Goal: Task Accomplishment & Management: Use online tool/utility

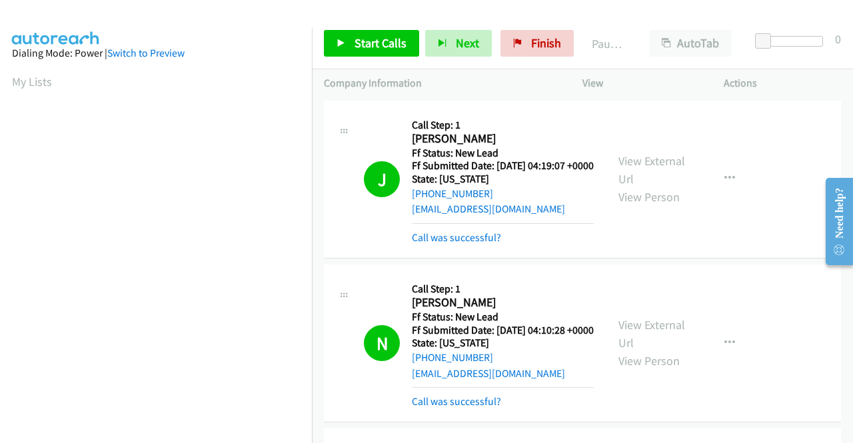
scroll to position [304, 0]
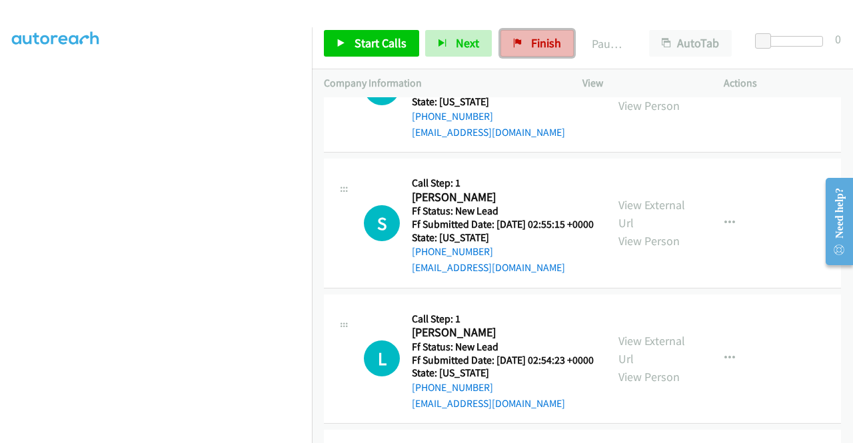
click at [525, 46] on link "Finish" at bounding box center [537, 43] width 73 height 27
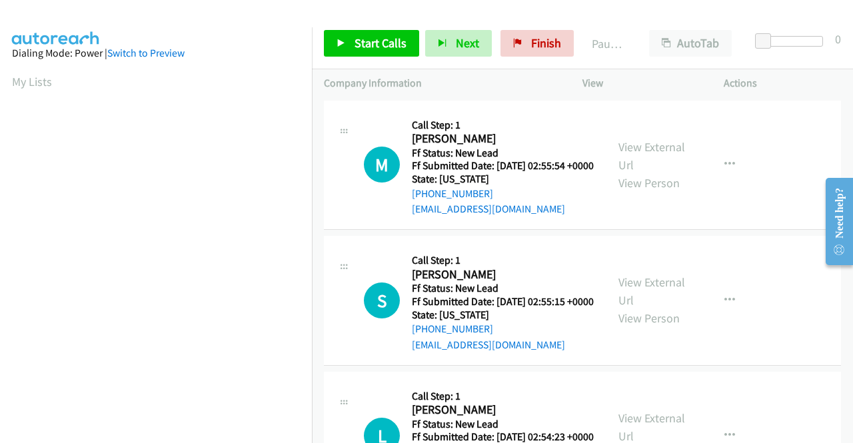
click at [839, 311] on td "S Callback Scheduled Call Step: 1 Susan Piavis America/New_York Ff Status: New …" at bounding box center [582, 301] width 541 height 136
click at [673, 147] on link "View External Url" at bounding box center [652, 155] width 67 height 33
click at [644, 299] on link "View External Url" at bounding box center [652, 291] width 67 height 33
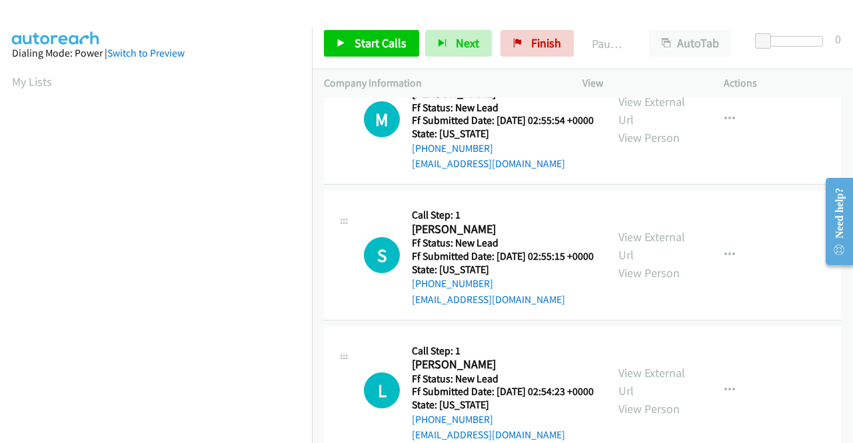
scroll to position [67, 0]
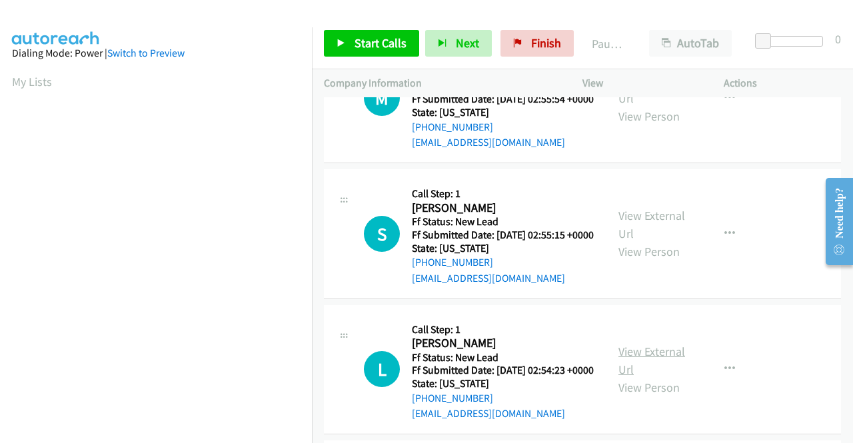
click at [633, 377] on link "View External Url" at bounding box center [652, 360] width 67 height 33
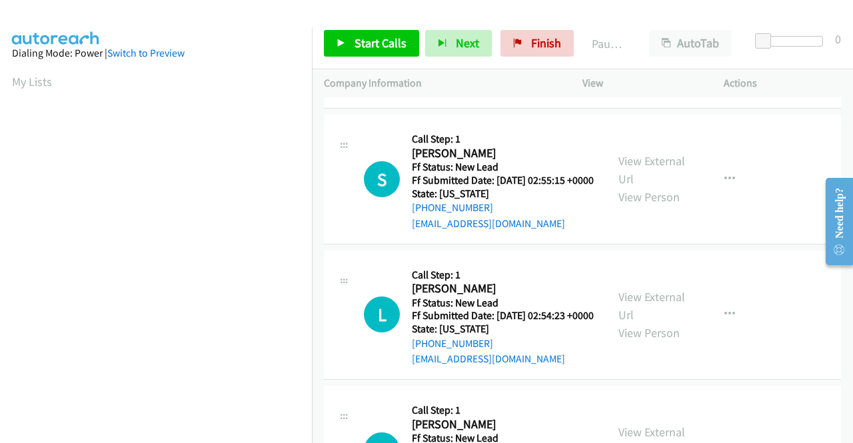
scroll to position [267, 0]
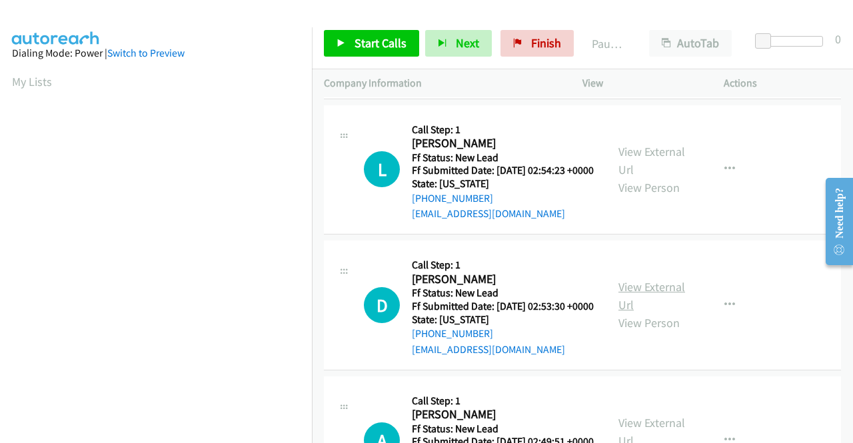
click at [640, 313] on link "View External Url" at bounding box center [652, 295] width 67 height 33
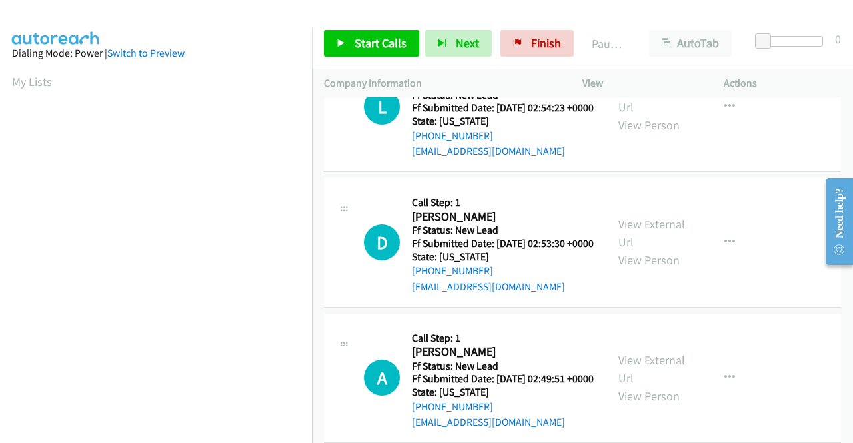
scroll to position [400, 0]
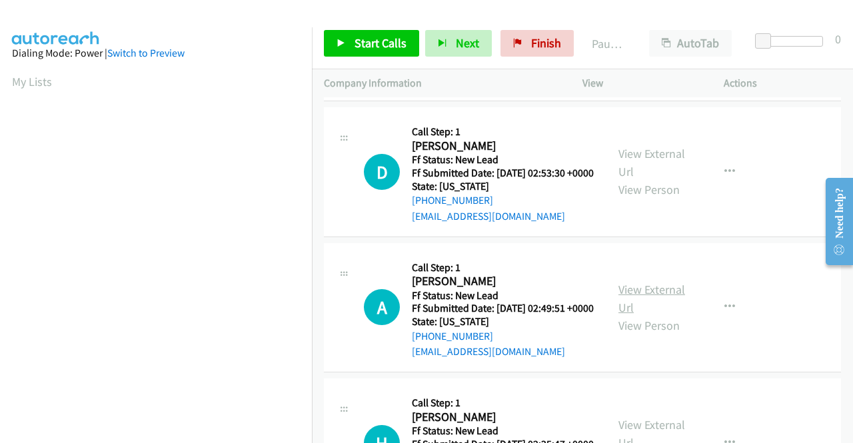
click at [668, 315] on link "View External Url" at bounding box center [652, 298] width 67 height 33
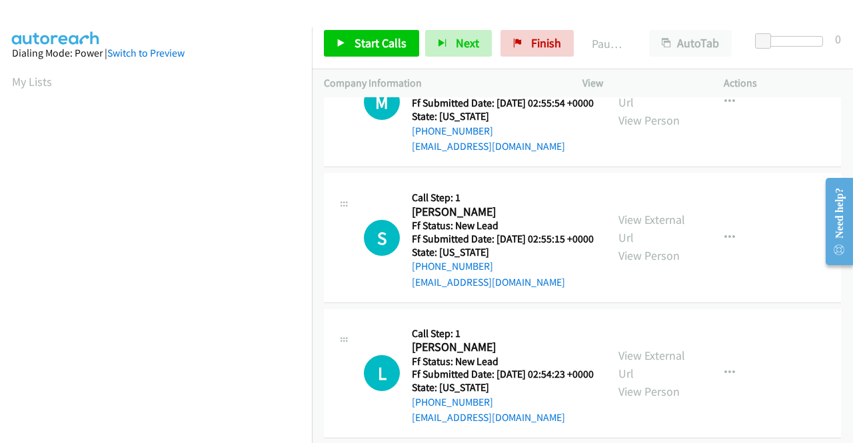
scroll to position [0, 0]
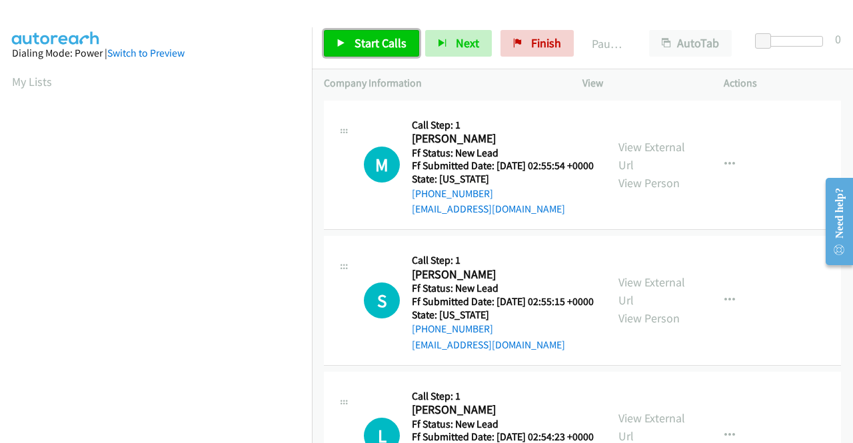
drag, startPoint x: 353, startPoint y: 36, endPoint x: 367, endPoint y: 48, distance: 19.0
click at [353, 36] on link "Start Calls" at bounding box center [371, 43] width 95 height 27
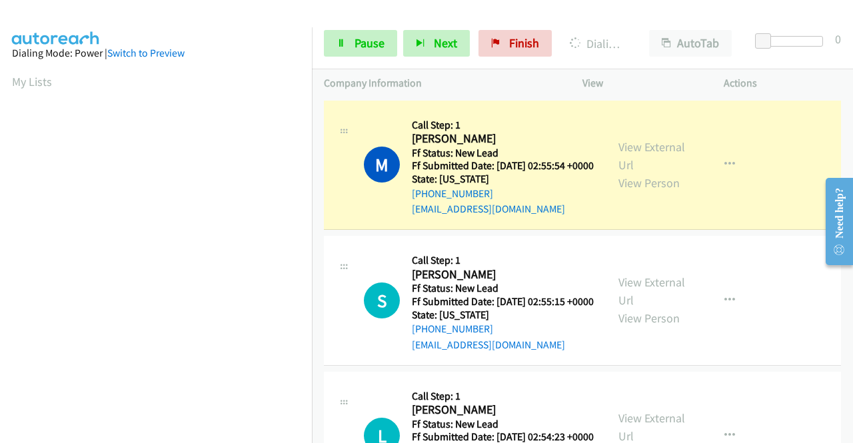
click at [316, 400] on td "L Callback Scheduled Call Step: 1 Lisa Gray America/New_York Ff Status: New Lea…" at bounding box center [582, 437] width 541 height 136
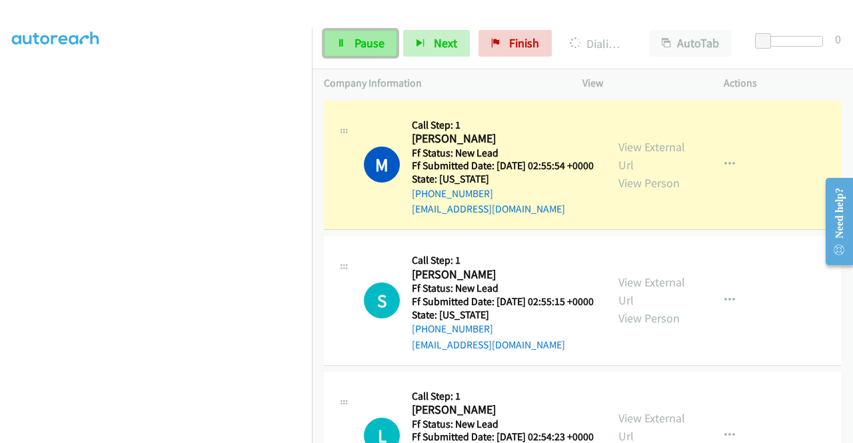
click at [355, 45] on span "Pause" at bounding box center [370, 42] width 30 height 15
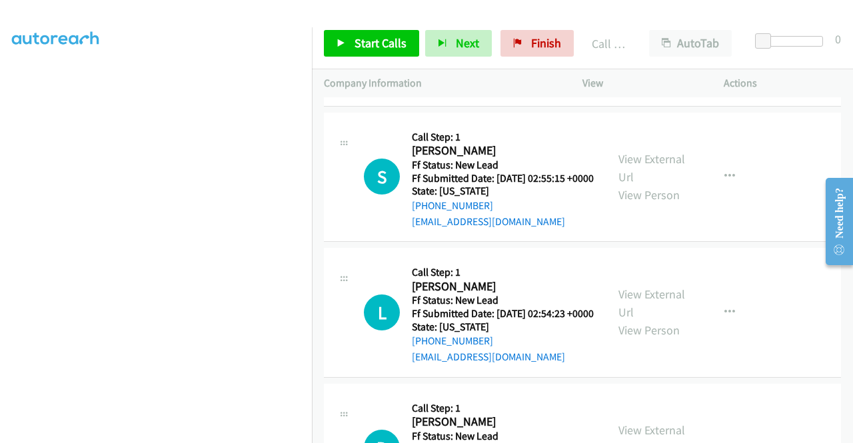
scroll to position [200, 0]
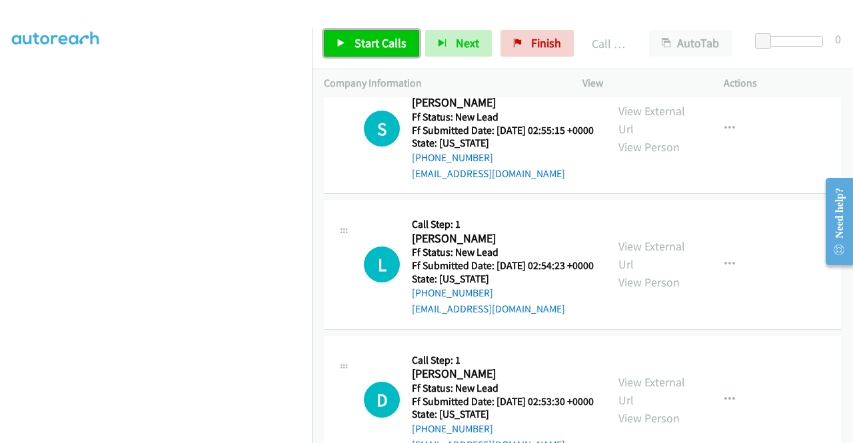
click at [401, 51] on link "Start Calls" at bounding box center [371, 43] width 95 height 27
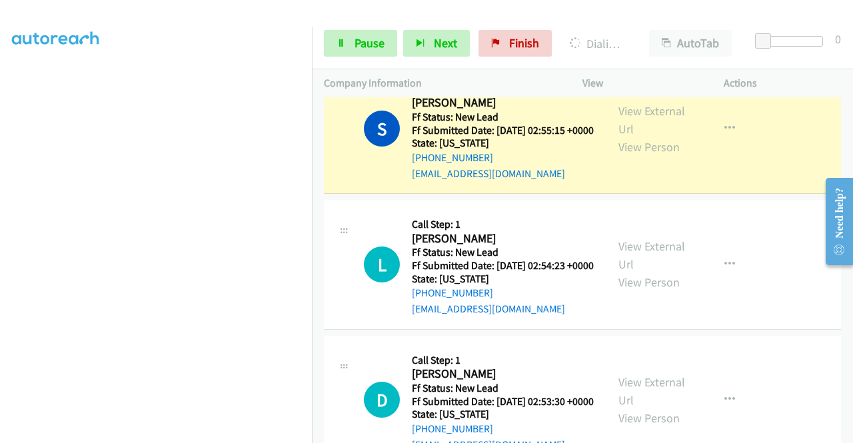
click at [599, 195] on div "S Callback Scheduled Call Step: 1 Susan Piavis America/New_York Ff Status: New …" at bounding box center [582, 130] width 517 height 130
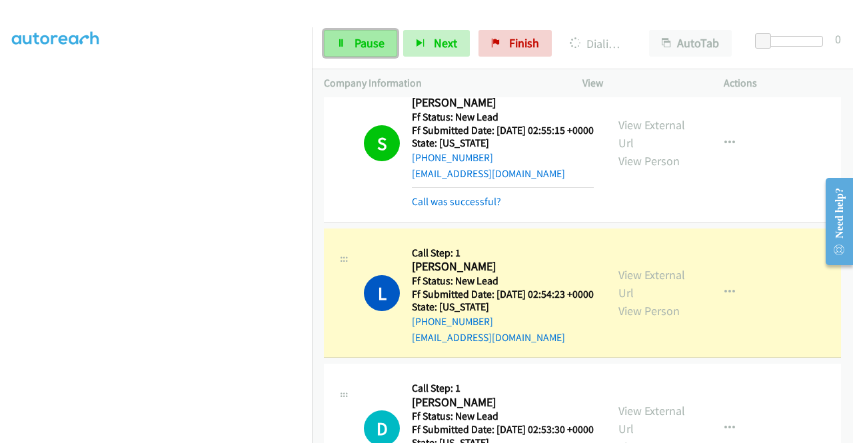
click at [373, 45] on span "Pause" at bounding box center [370, 42] width 30 height 15
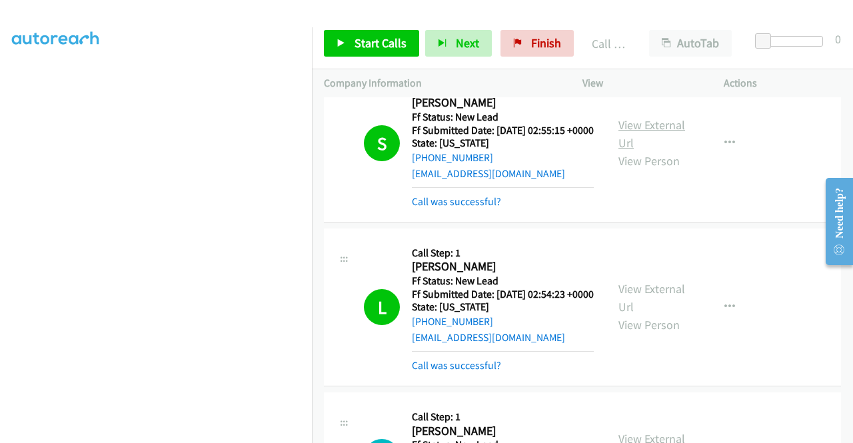
click at [661, 142] on link "View External Url" at bounding box center [652, 133] width 67 height 33
click at [656, 315] on link "View External Url" at bounding box center [652, 297] width 67 height 33
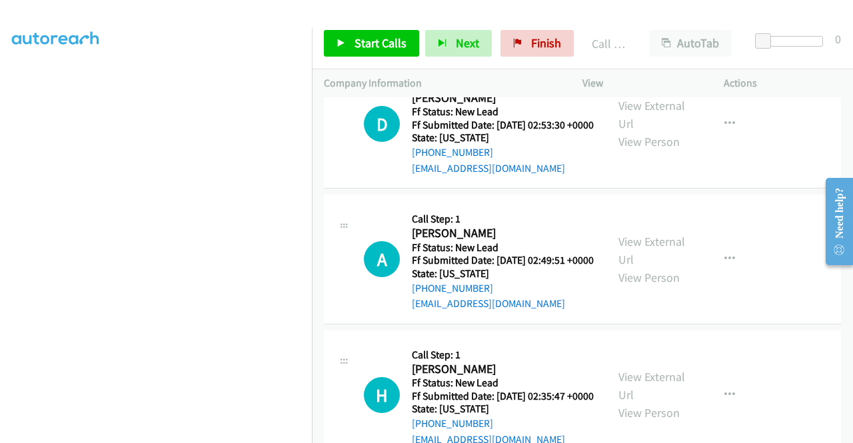
scroll to position [600, 0]
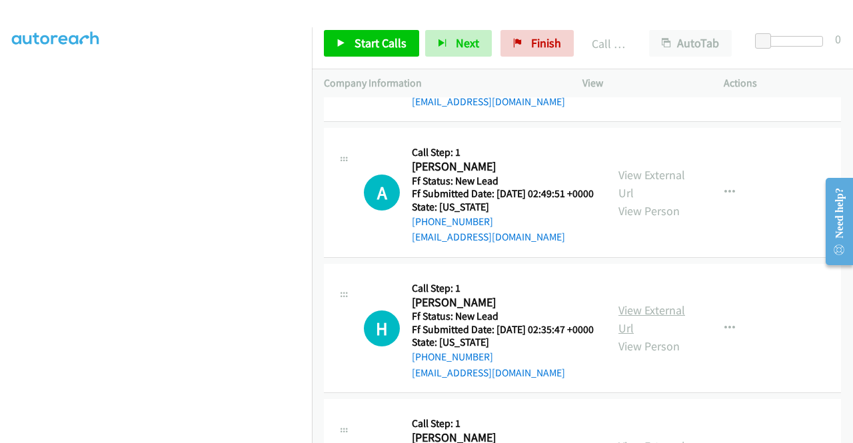
click at [655, 336] on link "View External Url" at bounding box center [652, 319] width 67 height 33
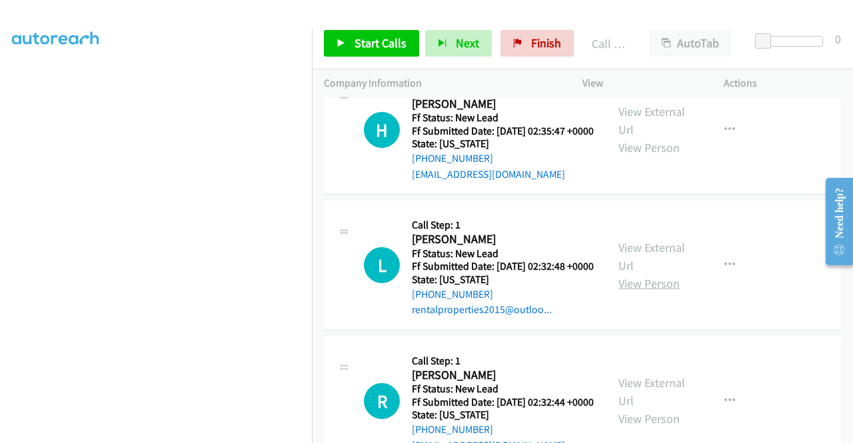
scroll to position [867, 0]
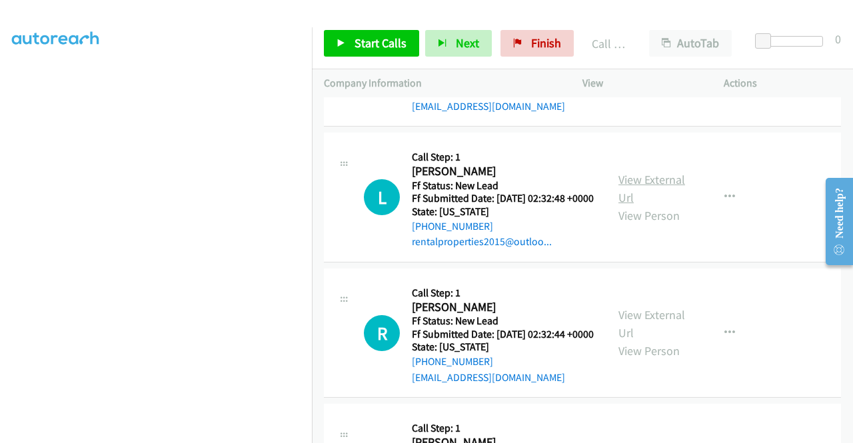
click at [665, 205] on link "View External Url" at bounding box center [652, 188] width 67 height 33
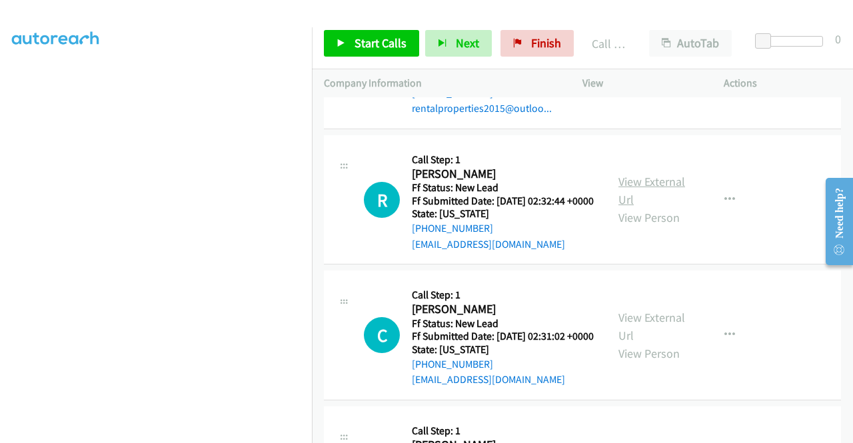
click at [653, 207] on link "View External Url" at bounding box center [652, 190] width 67 height 33
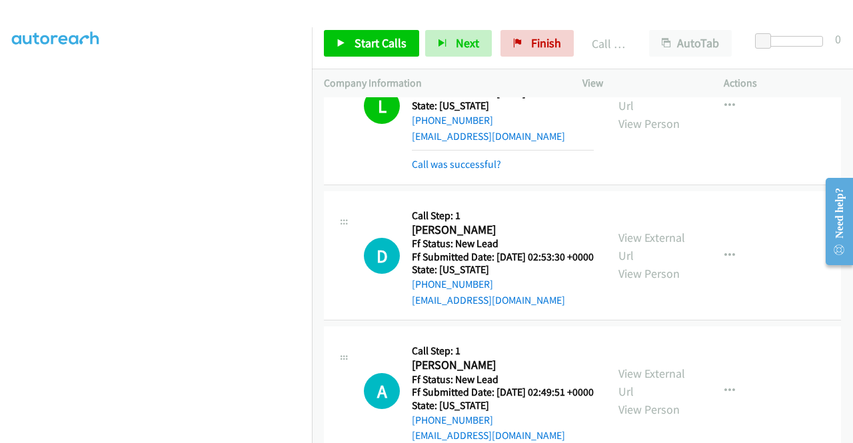
scroll to position [467, 0]
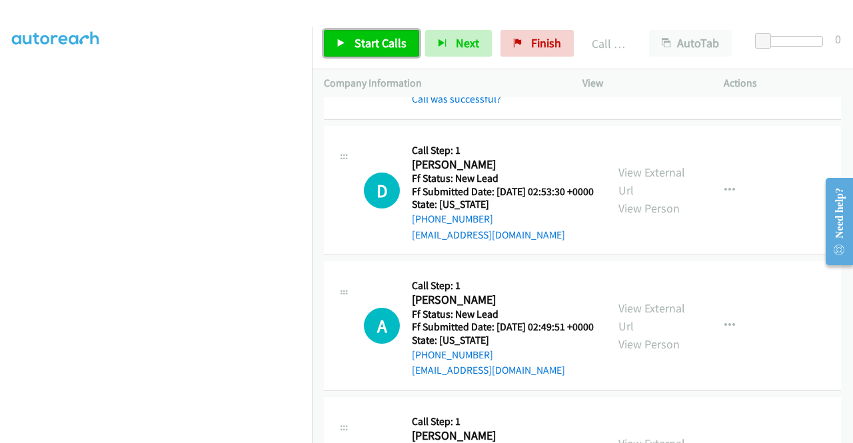
click at [391, 51] on link "Start Calls" at bounding box center [371, 43] width 95 height 27
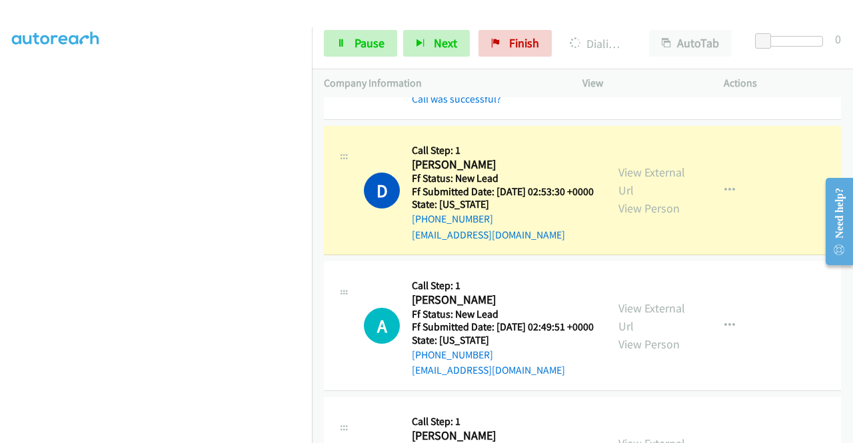
scroll to position [0, 0]
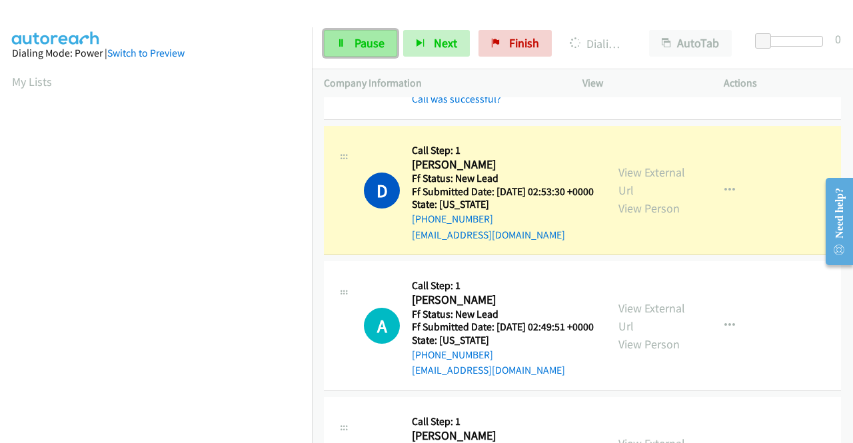
click at [364, 47] on span "Pause" at bounding box center [370, 42] width 30 height 15
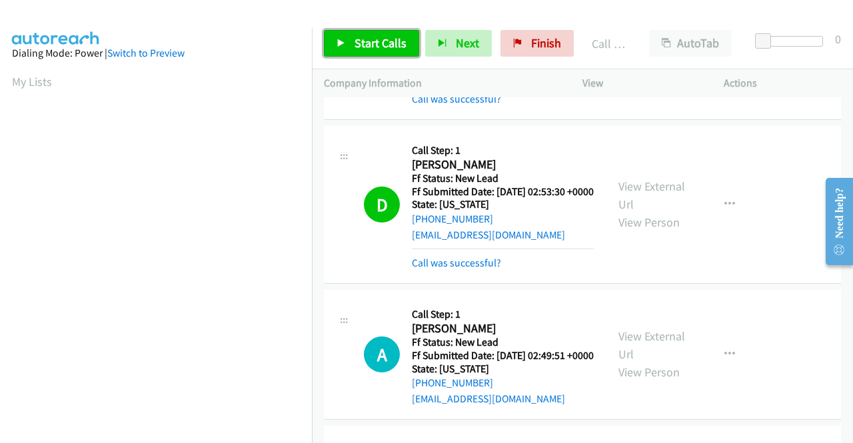
click at [385, 45] on span "Start Calls" at bounding box center [381, 42] width 52 height 15
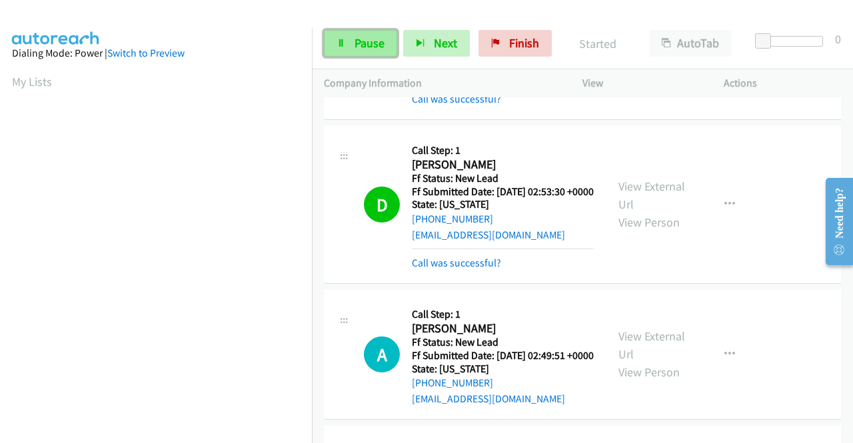
click at [381, 43] on span "Pause" at bounding box center [370, 42] width 30 height 15
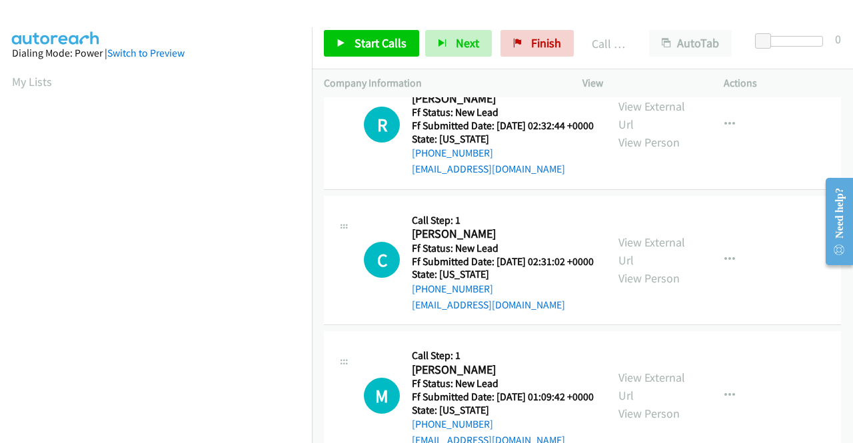
scroll to position [1133, 0]
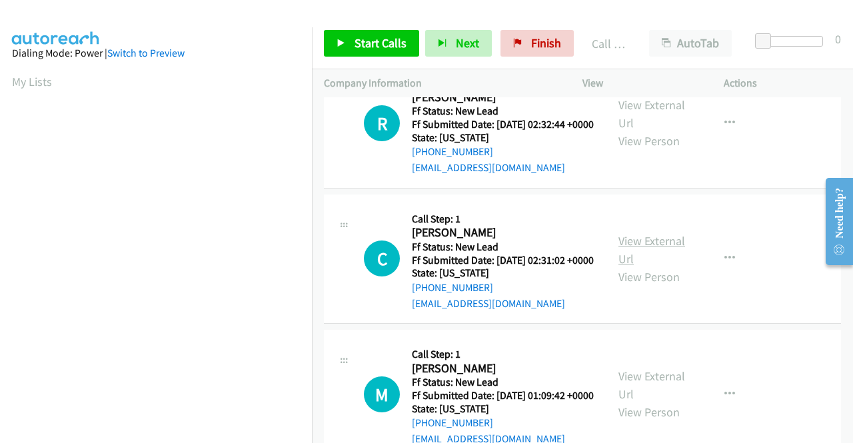
click at [643, 267] on link "View External Url" at bounding box center [652, 249] width 67 height 33
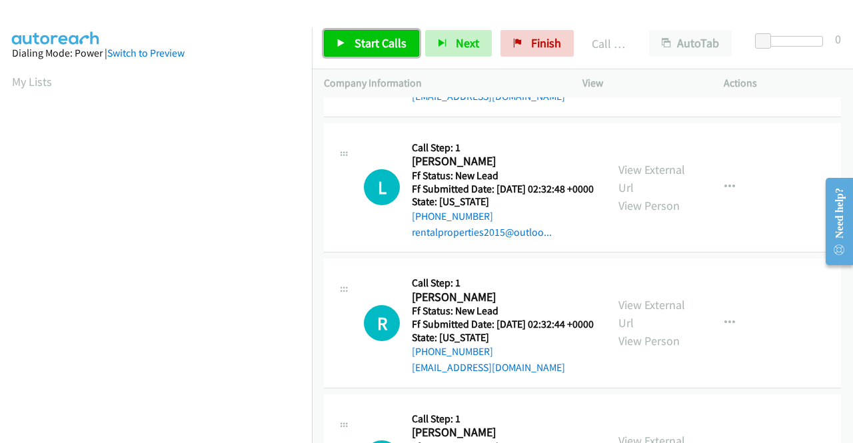
click at [367, 39] on span "Start Calls" at bounding box center [381, 42] width 52 height 15
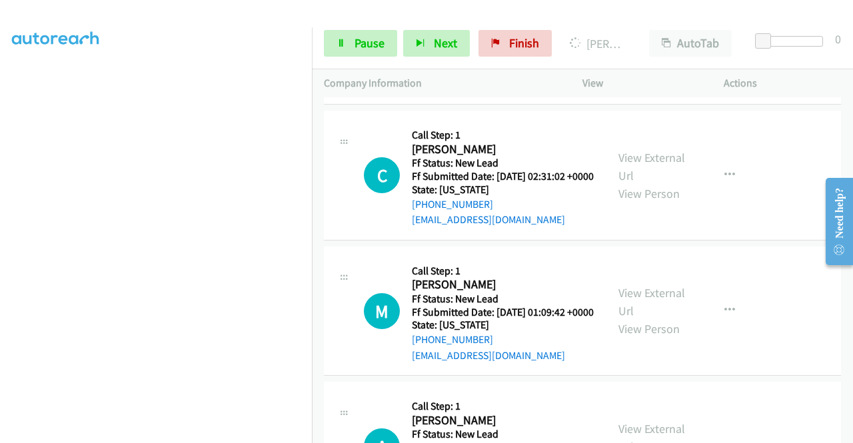
scroll to position [1400, 0]
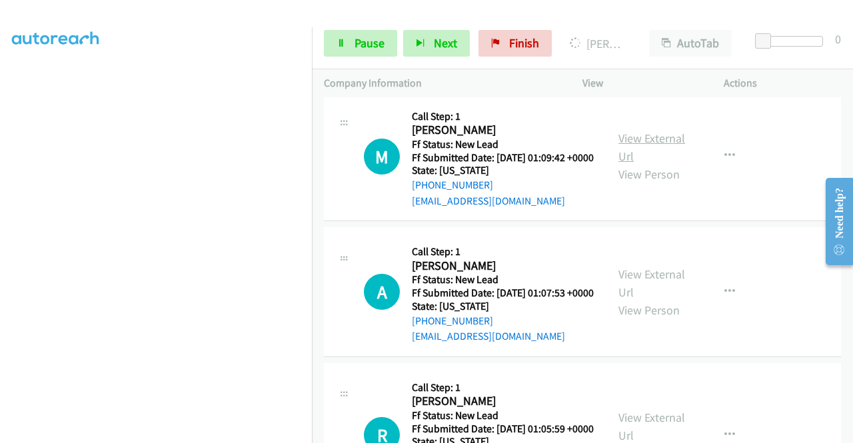
click at [651, 164] on link "View External Url" at bounding box center [652, 147] width 67 height 33
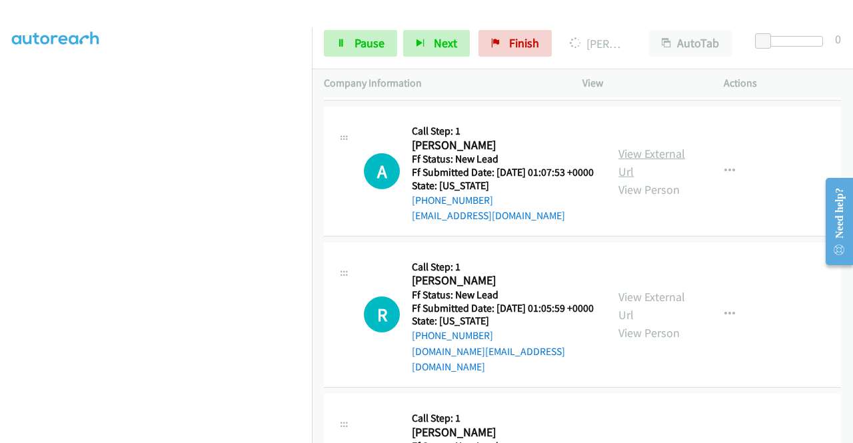
scroll to position [1533, 0]
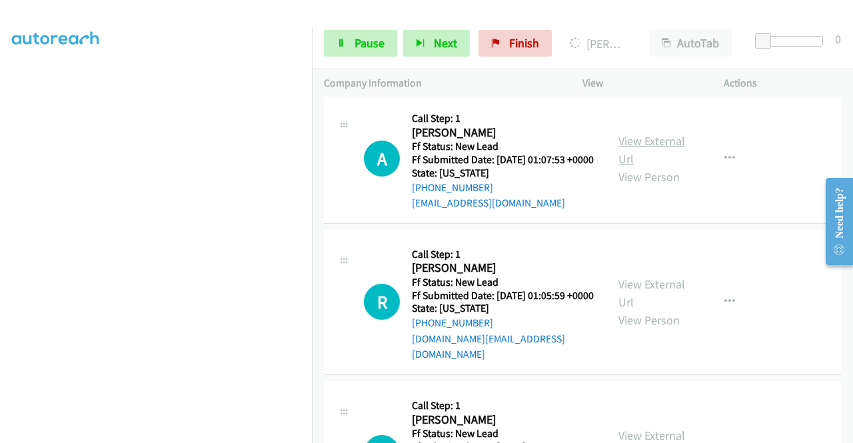
click at [663, 167] on link "View External Url" at bounding box center [652, 149] width 67 height 33
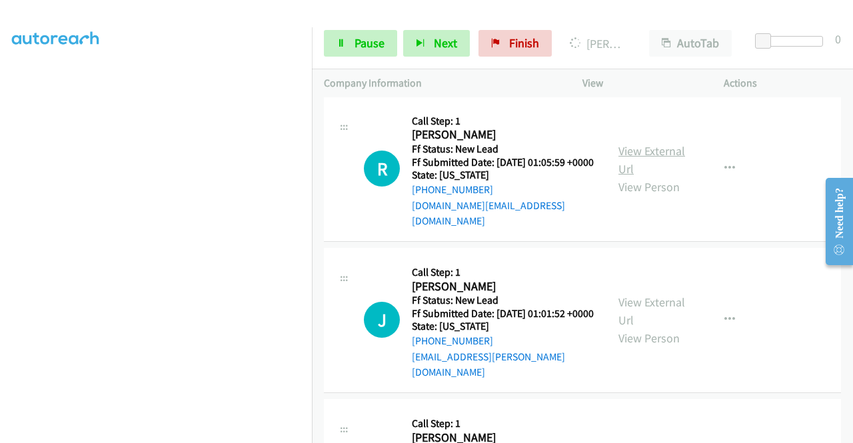
click at [662, 177] on link "View External Url" at bounding box center [652, 159] width 67 height 33
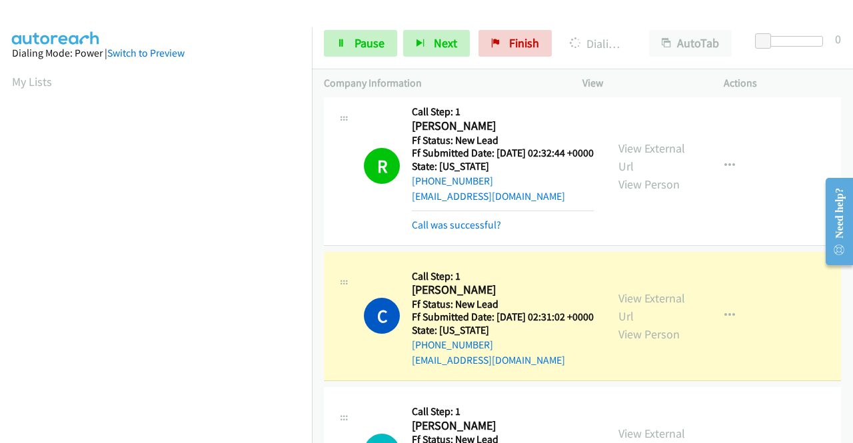
scroll to position [304, 0]
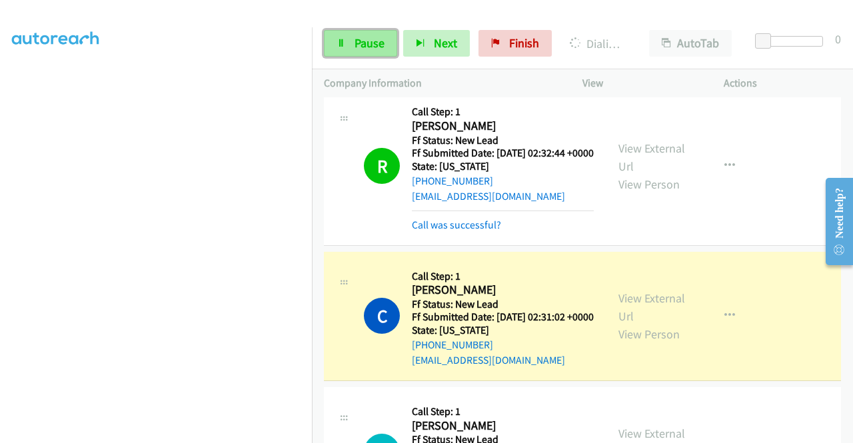
click at [353, 34] on link "Pause" at bounding box center [360, 43] width 73 height 27
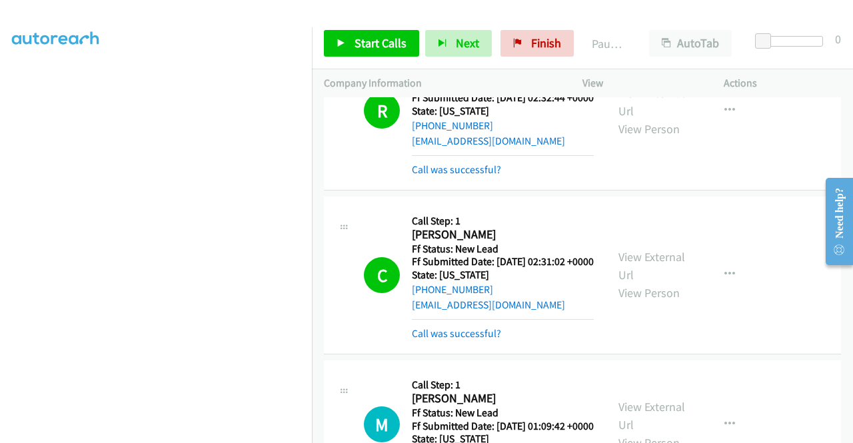
scroll to position [1295, 0]
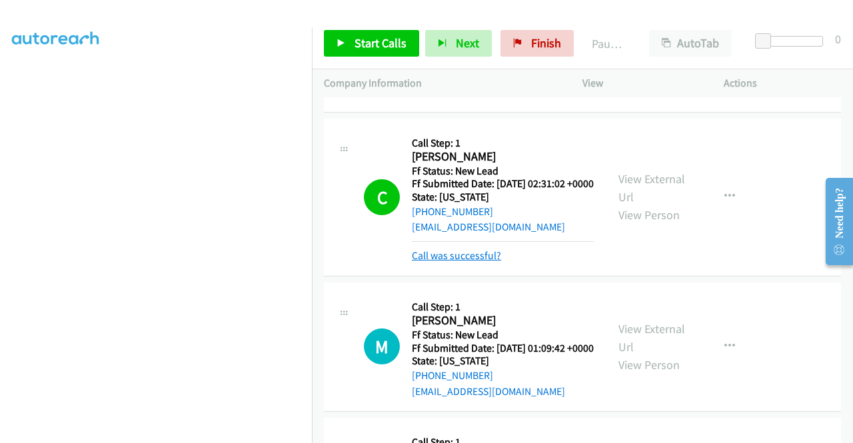
click at [478, 262] on link "Call was successful?" at bounding box center [456, 255] width 89 height 13
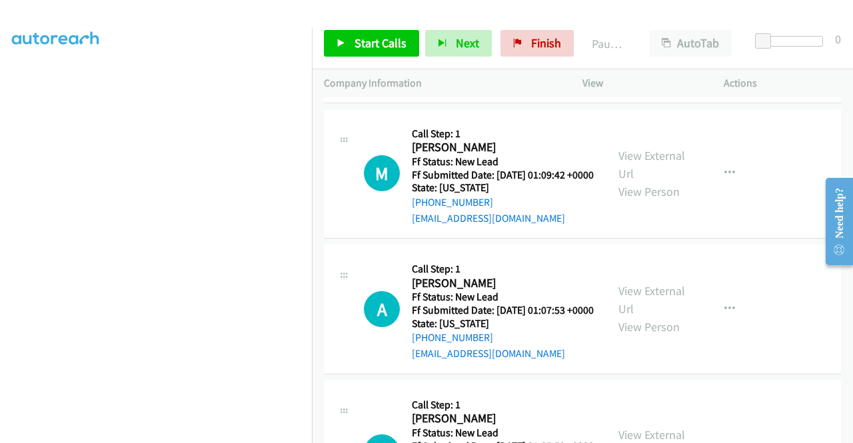
scroll to position [1480, 0]
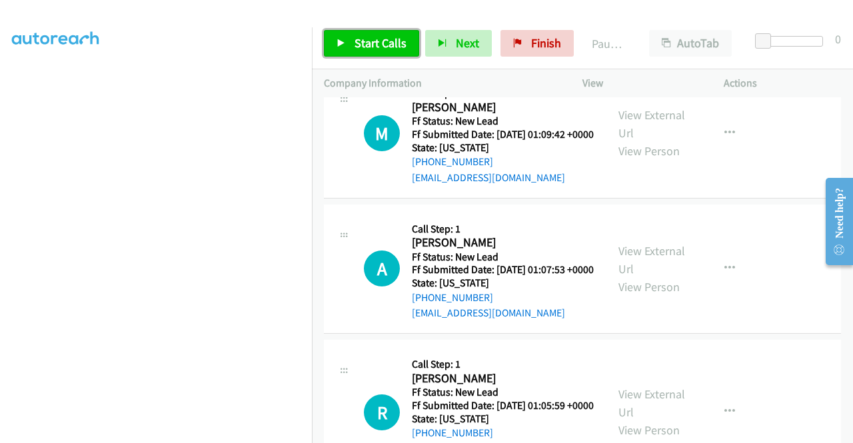
click at [370, 54] on link "Start Calls" at bounding box center [371, 43] width 95 height 27
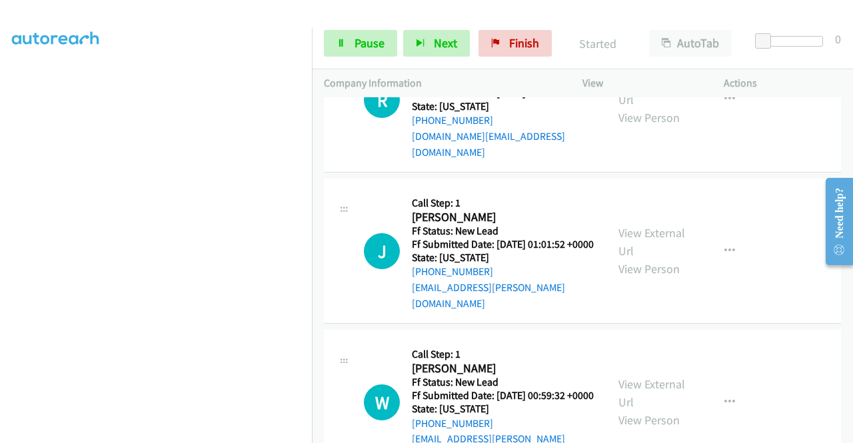
scroll to position [1813, 0]
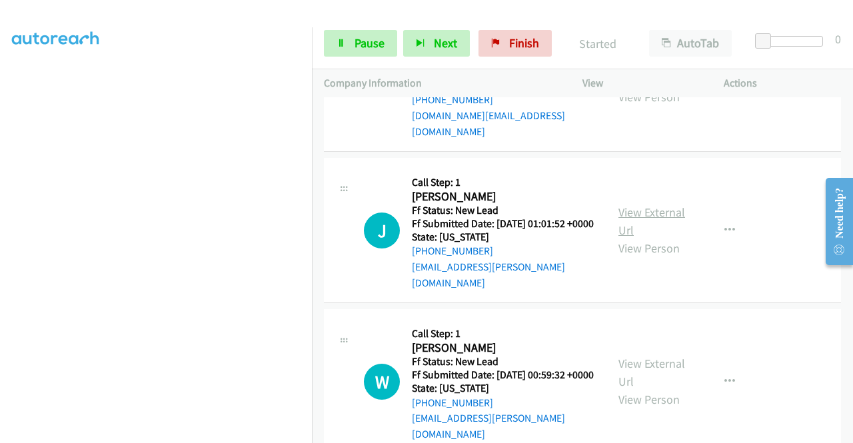
click at [657, 238] on link "View External Url" at bounding box center [652, 221] width 67 height 33
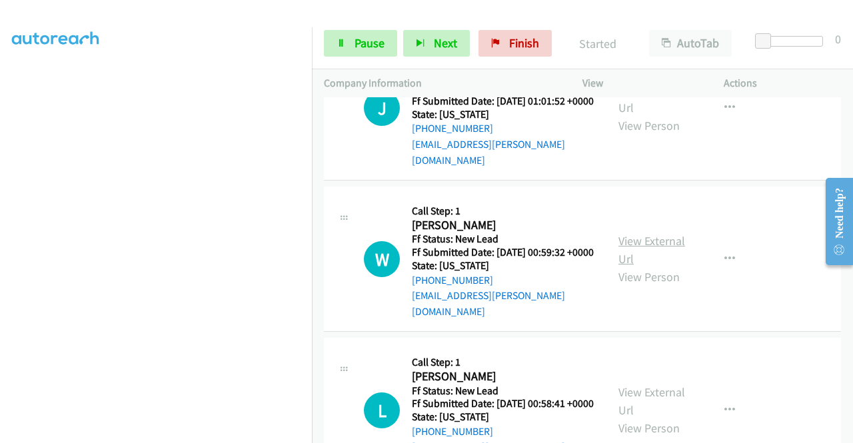
scroll to position [1947, 0]
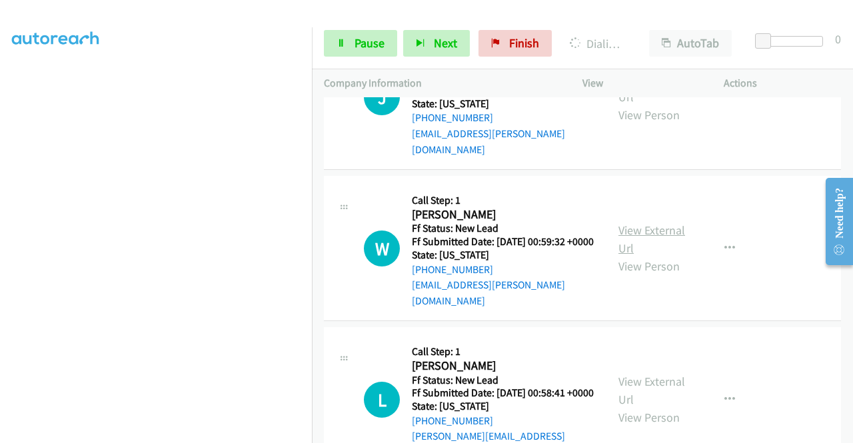
click at [651, 256] on link "View External Url" at bounding box center [652, 239] width 67 height 33
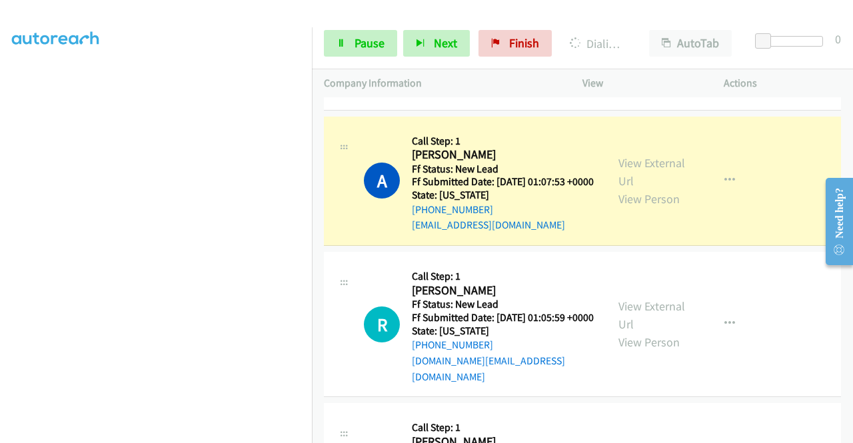
scroll to position [1547, 0]
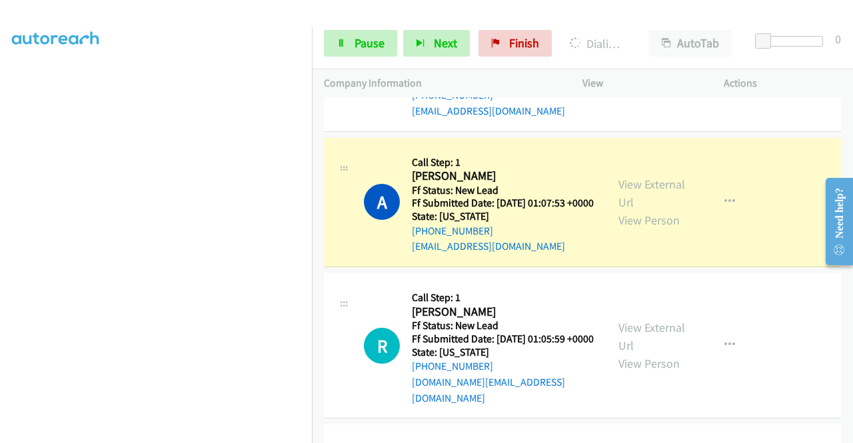
click at [339, 28] on div "Start Calls Pause Next Finish Dialing Androw Mikhail AutoTab AutoTab 0" at bounding box center [582, 43] width 541 height 51
click at [345, 37] on link "Pause" at bounding box center [360, 43] width 73 height 27
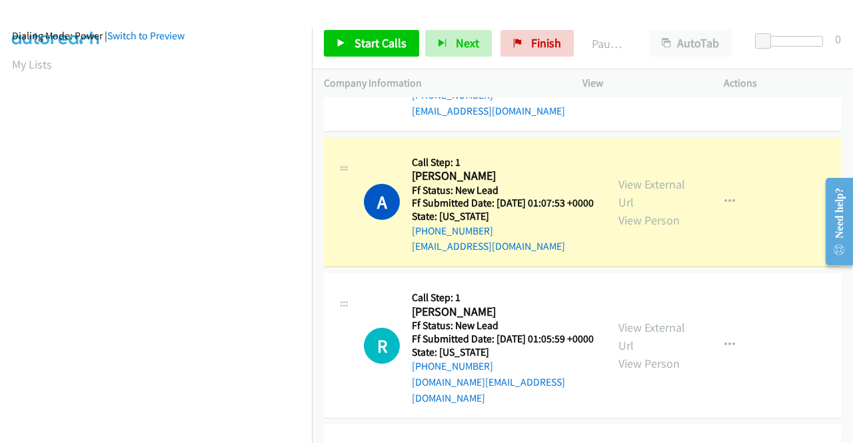
scroll to position [0, 0]
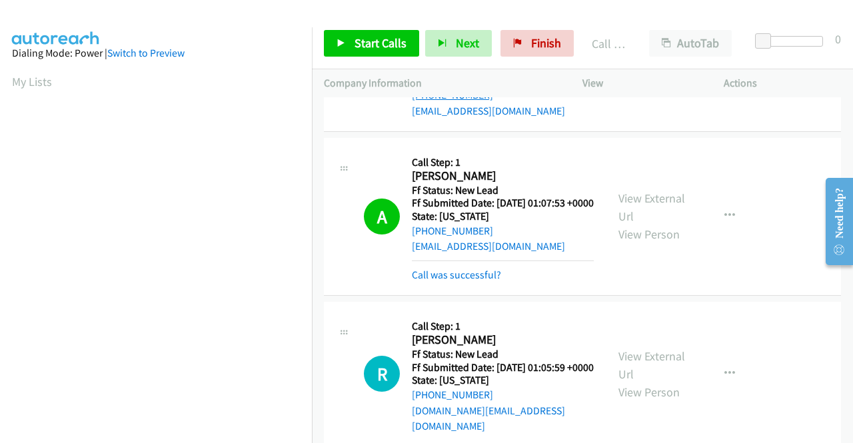
drag, startPoint x: 505, startPoint y: 217, endPoint x: 423, endPoint y: 223, distance: 82.2
click at [423, 103] on div "[PHONE_NUMBER]" at bounding box center [503, 95] width 182 height 16
copy link "803-429-6026"
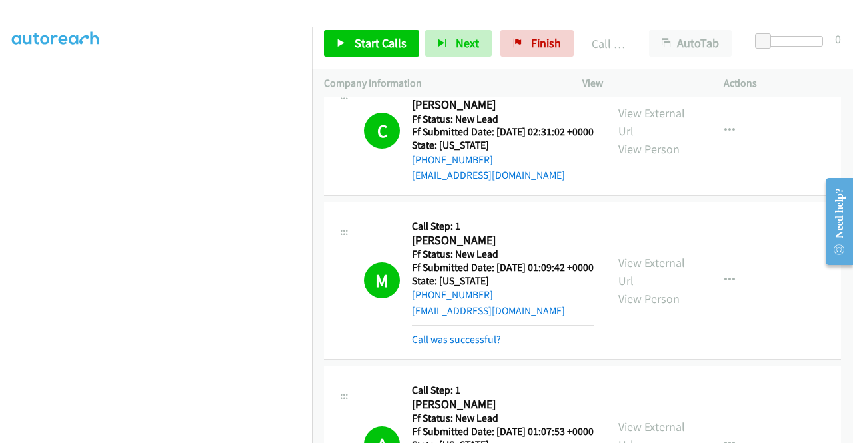
scroll to position [1547, 0]
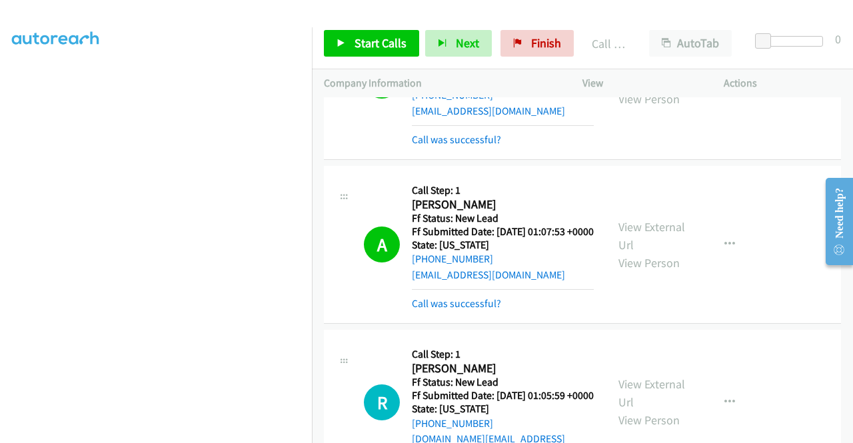
click at [478, 148] on mb0 "Call was successful?" at bounding box center [503, 136] width 182 height 23
click at [478, 146] on link "Call was successful?" at bounding box center [456, 139] width 89 height 13
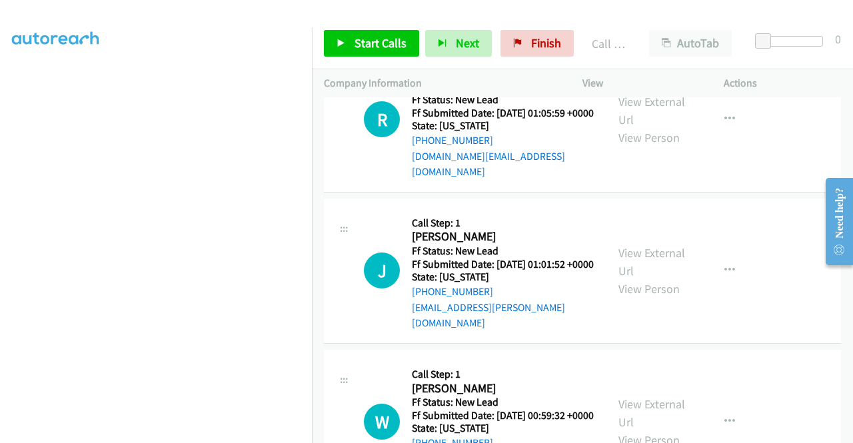
scroll to position [1813, 0]
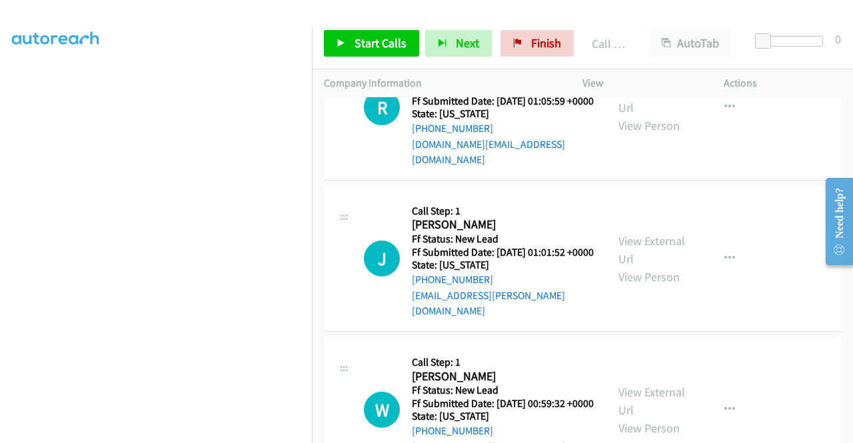
click at [316, 335] on td "J Callback Scheduled Call Step: 1 Julie Turk America/New_York Ff Status: New Le…" at bounding box center [582, 258] width 541 height 151
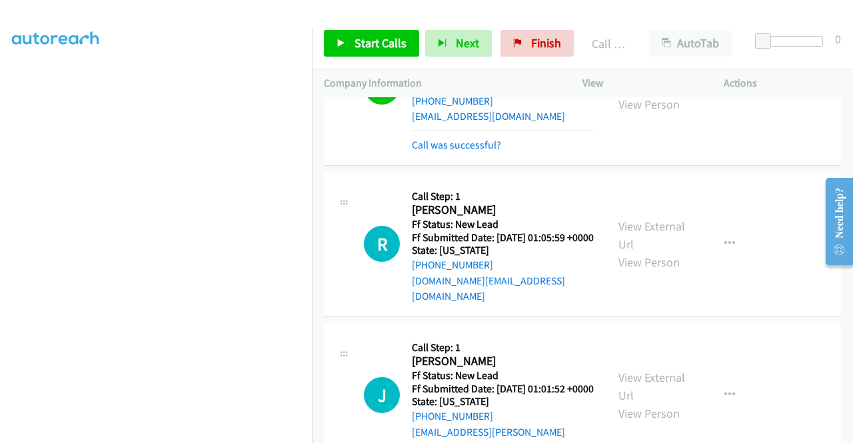
scroll to position [1747, 0]
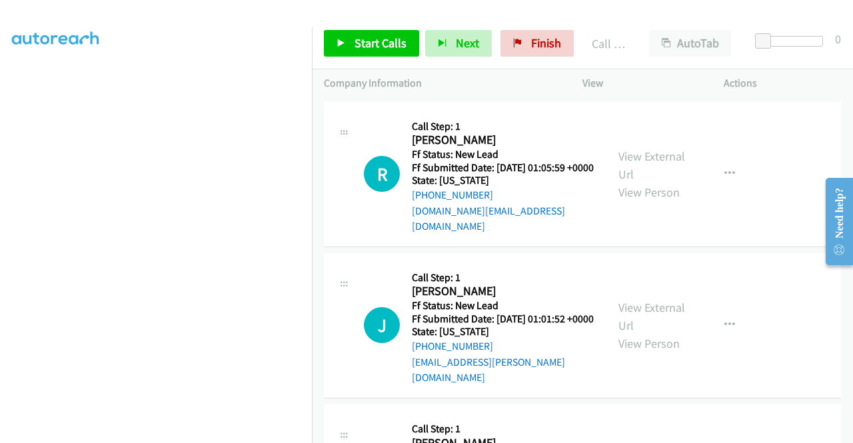
click at [481, 81] on link "Call was successful?" at bounding box center [456, 75] width 89 height 13
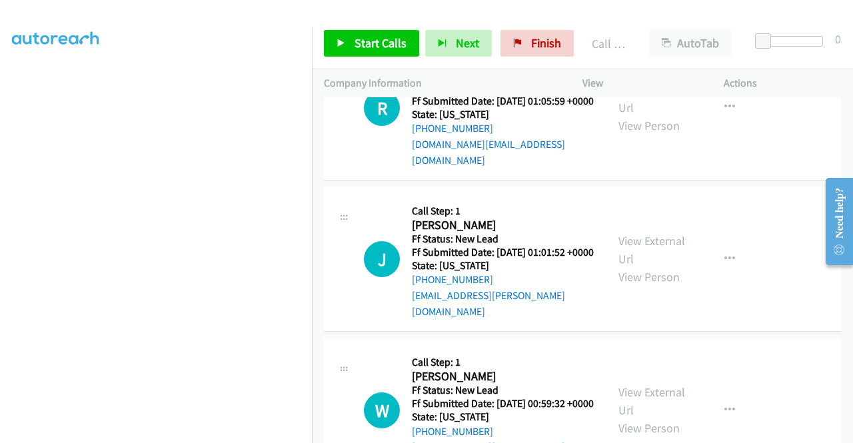
scroll to position [1813, 0]
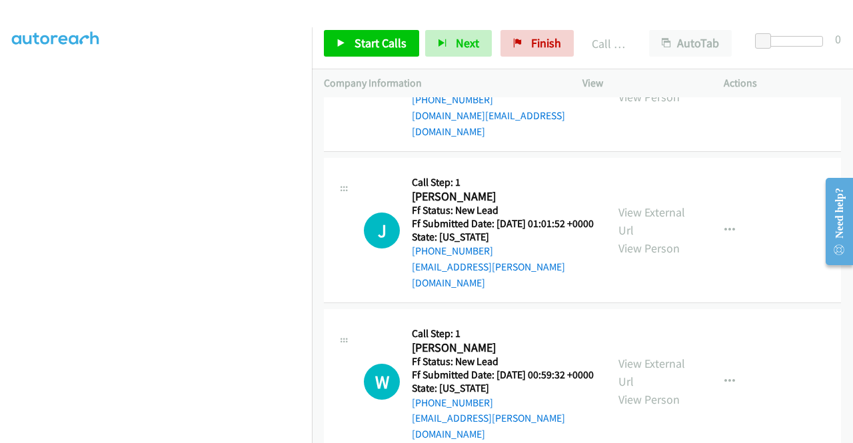
click at [667, 87] on link "View External Url" at bounding box center [652, 69] width 67 height 33
click at [635, 238] on link "View External Url" at bounding box center [652, 221] width 67 height 33
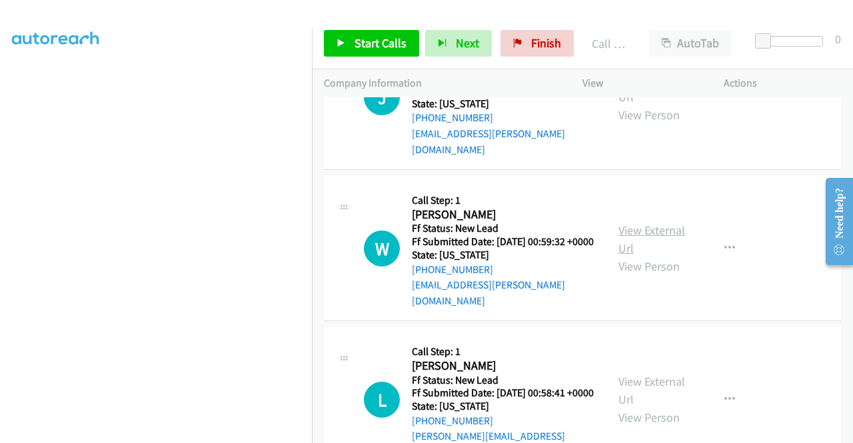
click at [638, 256] on link "View External Url" at bounding box center [652, 239] width 67 height 33
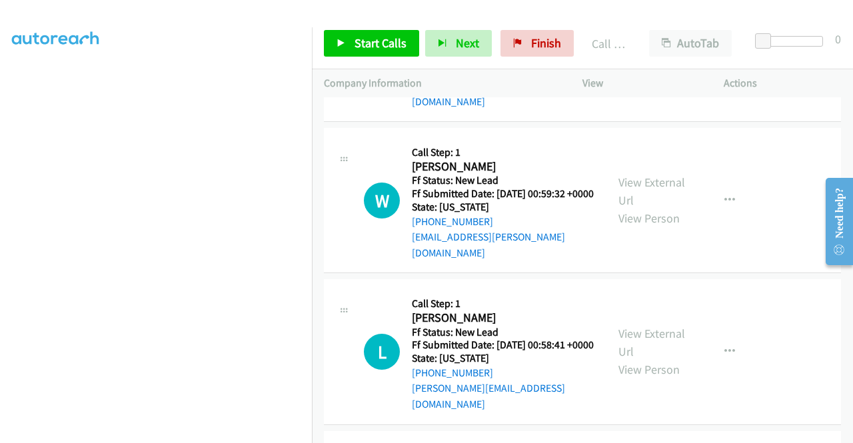
scroll to position [2147, 0]
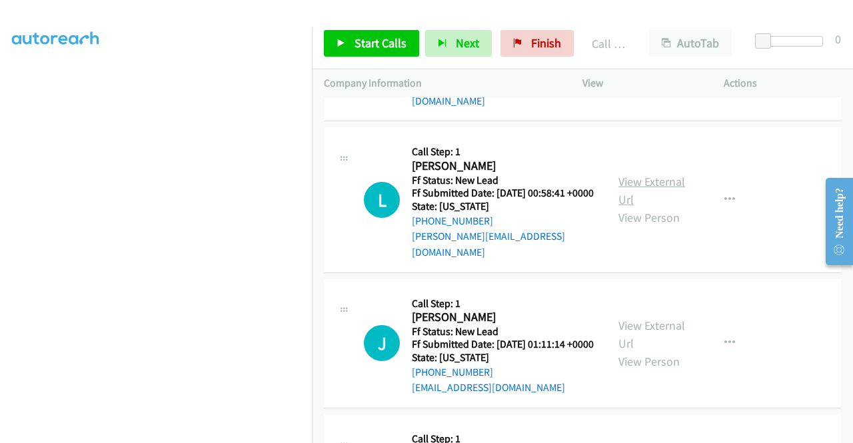
click at [644, 207] on link "View External Url" at bounding box center [652, 190] width 67 height 33
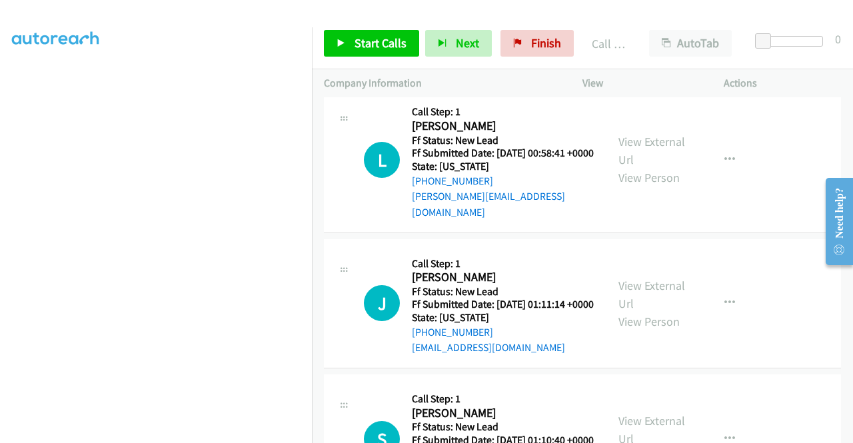
scroll to position [2213, 0]
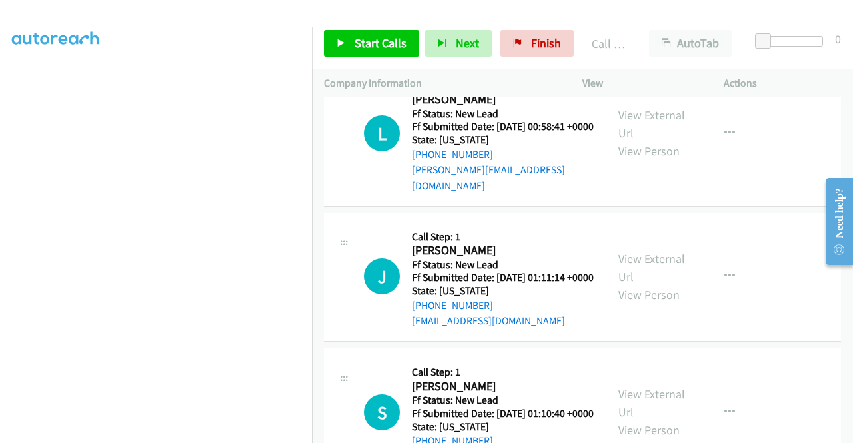
click at [655, 285] on link "View External Url" at bounding box center [652, 267] width 67 height 33
click at [357, 50] on span "Start Calls" at bounding box center [381, 42] width 52 height 15
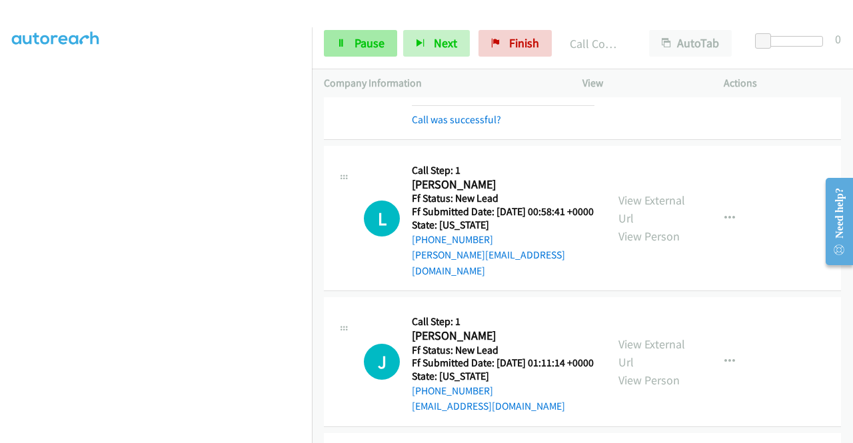
scroll to position [142, 0]
click at [347, 30] on link "Pause" at bounding box center [360, 43] width 73 height 27
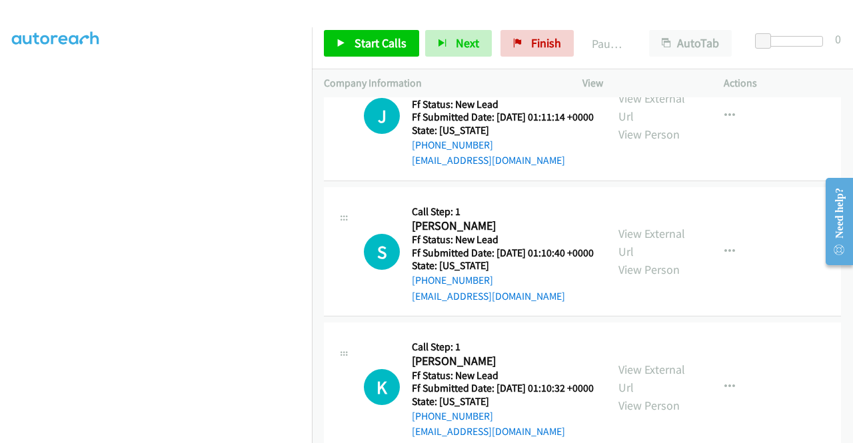
scroll to position [2480, 0]
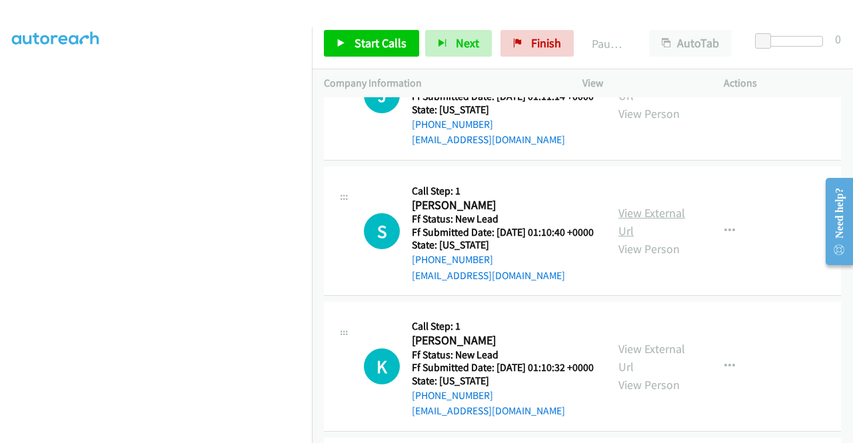
click at [640, 239] on link "View External Url" at bounding box center [652, 221] width 67 height 33
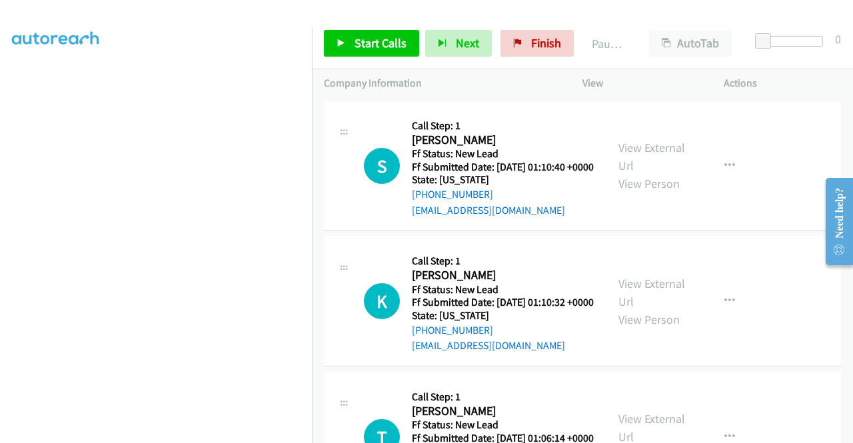
scroll to position [2680, 0]
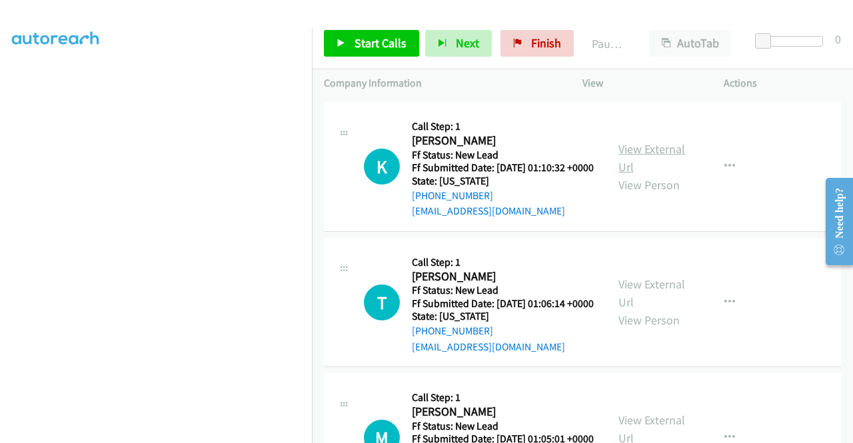
click at [644, 175] on link "View External Url" at bounding box center [652, 157] width 67 height 33
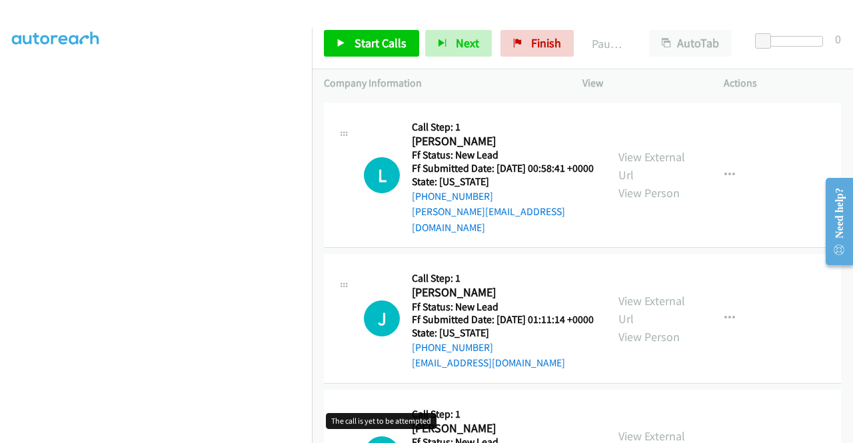
scroll to position [2213, 0]
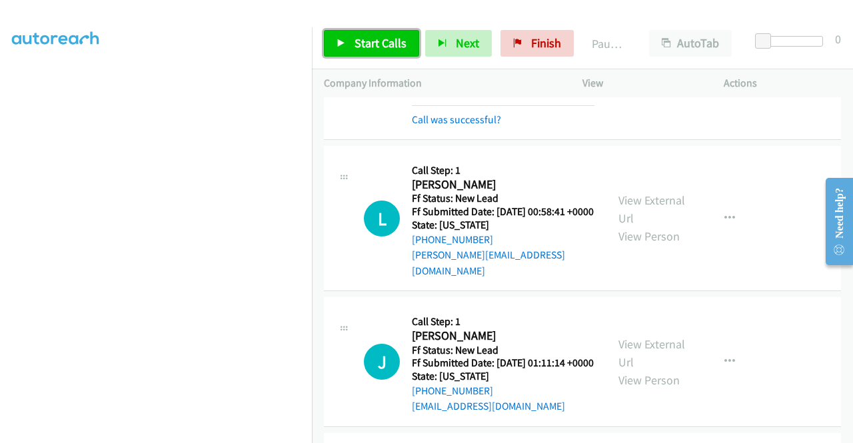
click at [359, 54] on link "Start Calls" at bounding box center [371, 43] width 95 height 27
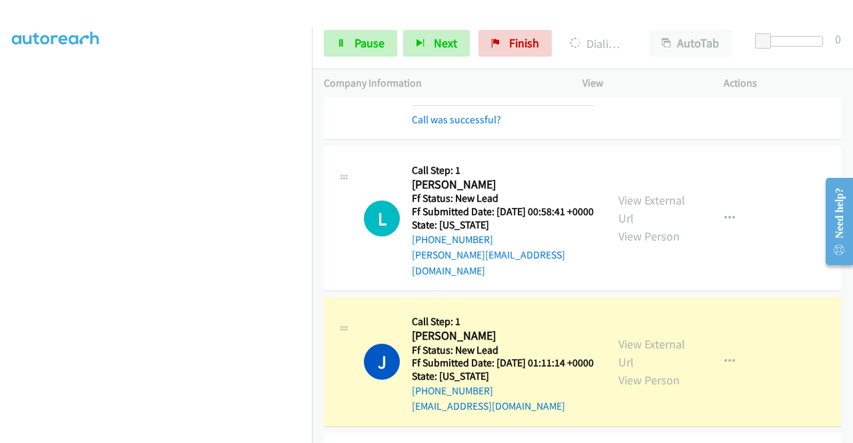
scroll to position [293, 0]
drag, startPoint x: 367, startPoint y: 49, endPoint x: 435, endPoint y: 139, distance: 112.4
click at [367, 49] on span "Pause" at bounding box center [370, 42] width 30 height 15
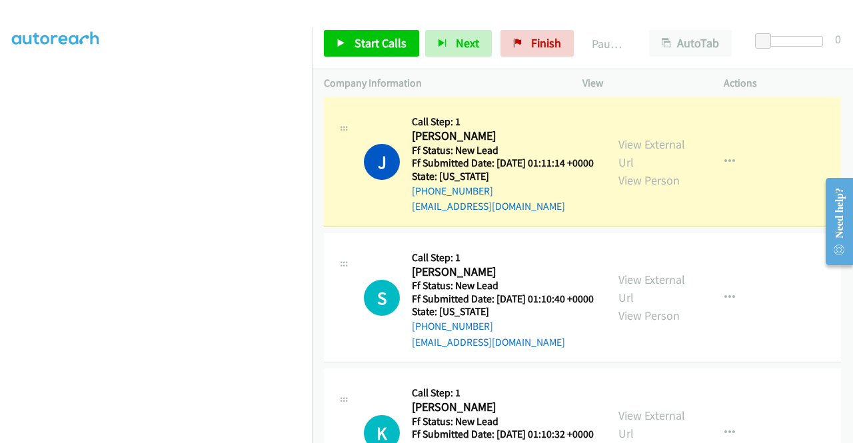
scroll to position [0, 0]
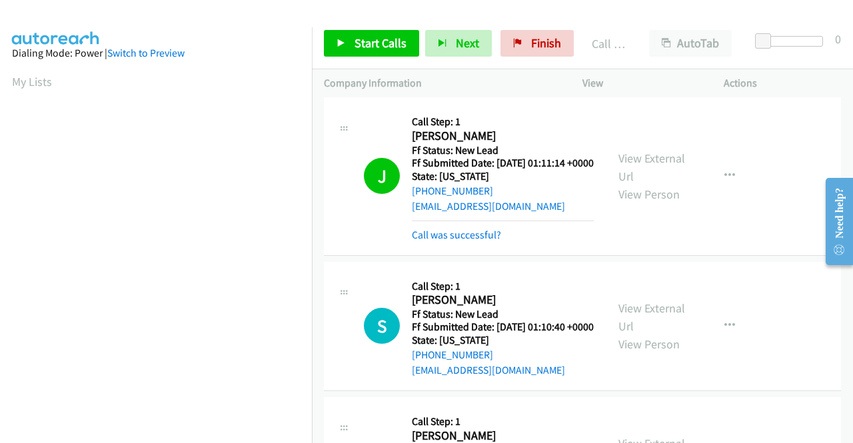
drag, startPoint x: 457, startPoint y: 185, endPoint x: 421, endPoint y: 185, distance: 36.0
click at [421, 48] on div "[PHONE_NUMBER]" at bounding box center [503, 40] width 183 height 16
copy link "407-873-6069"
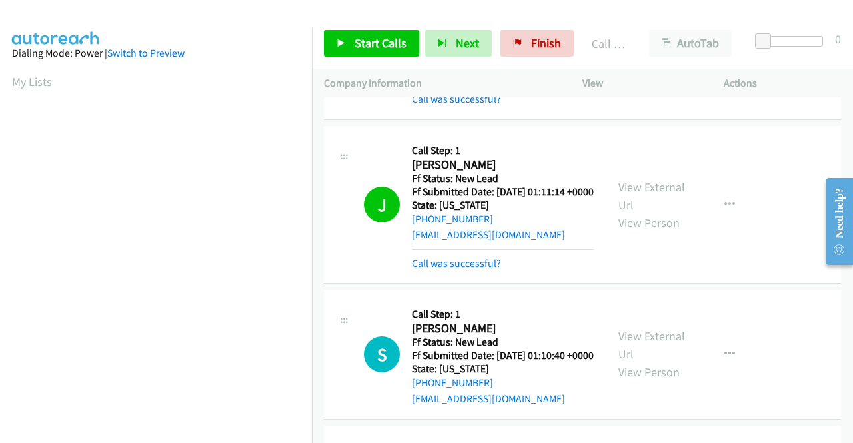
scroll to position [304, 0]
click at [470, 105] on link "Call was successful?" at bounding box center [456, 99] width 89 height 13
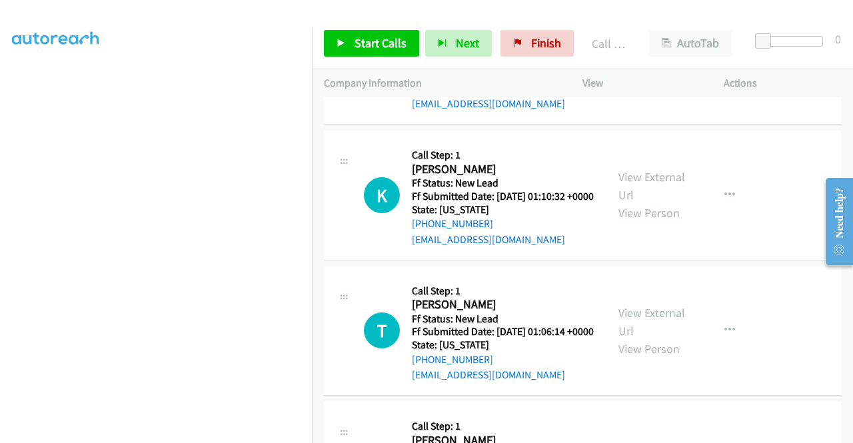
scroll to position [2613, 0]
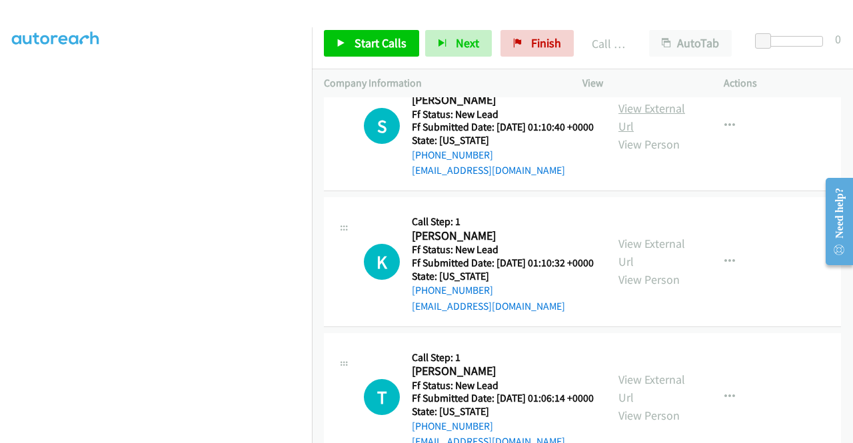
click at [639, 134] on link "View External Url" at bounding box center [652, 117] width 67 height 33
click at [661, 269] on link "View External Url" at bounding box center [652, 252] width 67 height 33
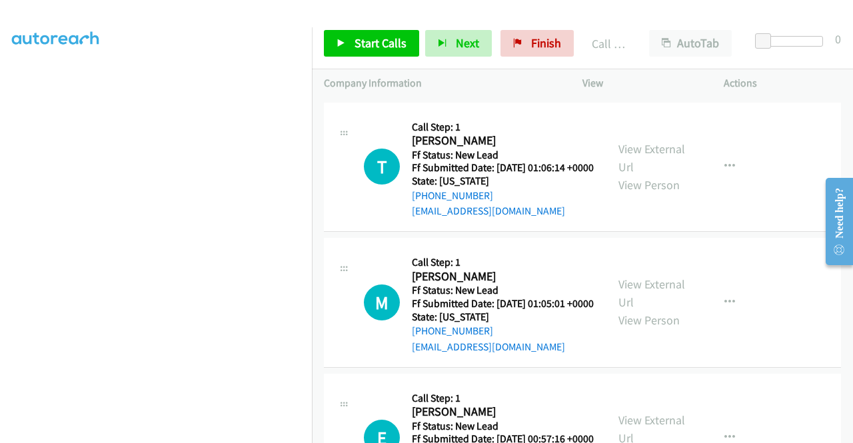
scroll to position [2880, 0]
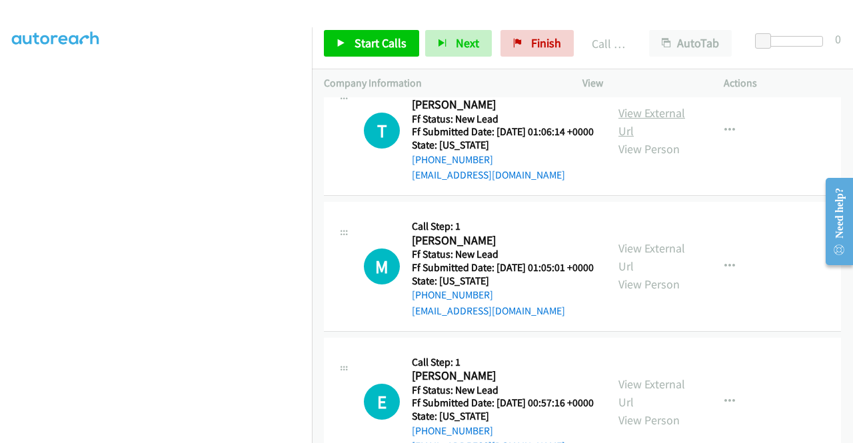
click at [656, 139] on link "View External Url" at bounding box center [652, 121] width 67 height 33
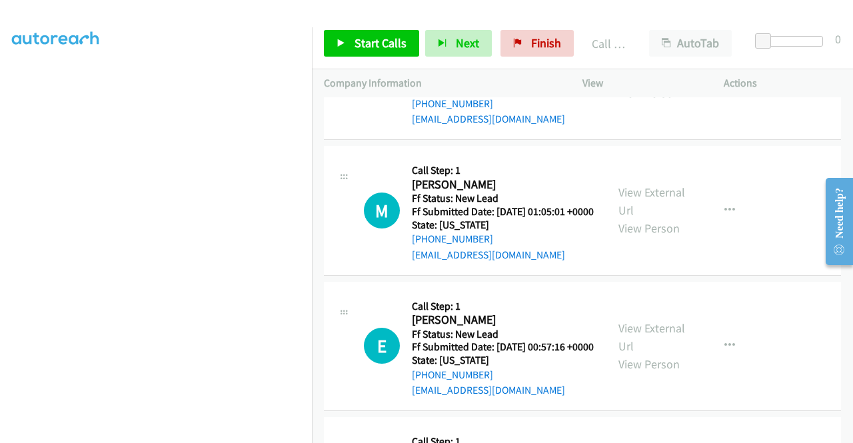
scroll to position [3013, 0]
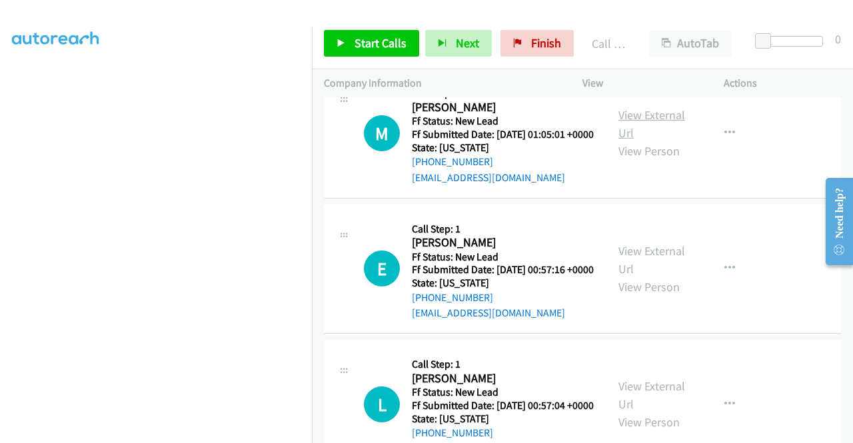
click at [650, 141] on link "View External Url" at bounding box center [652, 123] width 67 height 33
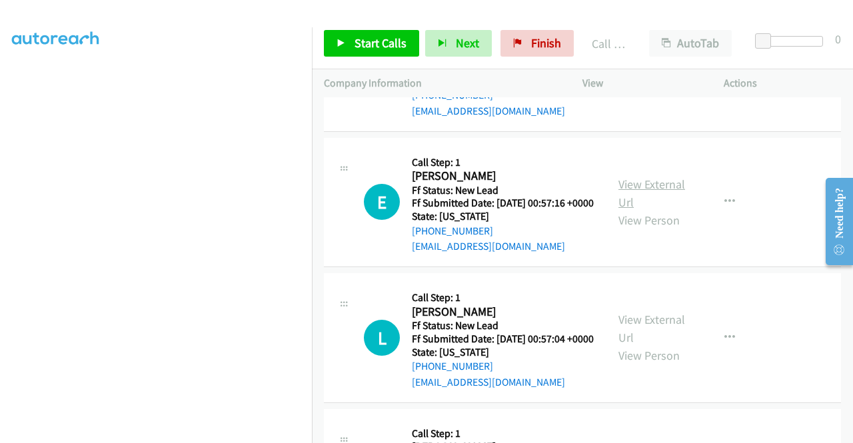
click at [631, 210] on link "View External Url" at bounding box center [652, 193] width 67 height 33
click at [315, 271] on td "E Callback Scheduled Call Step: 1 Erniece Campbell America/New_York Ff Status: …" at bounding box center [582, 203] width 541 height 136
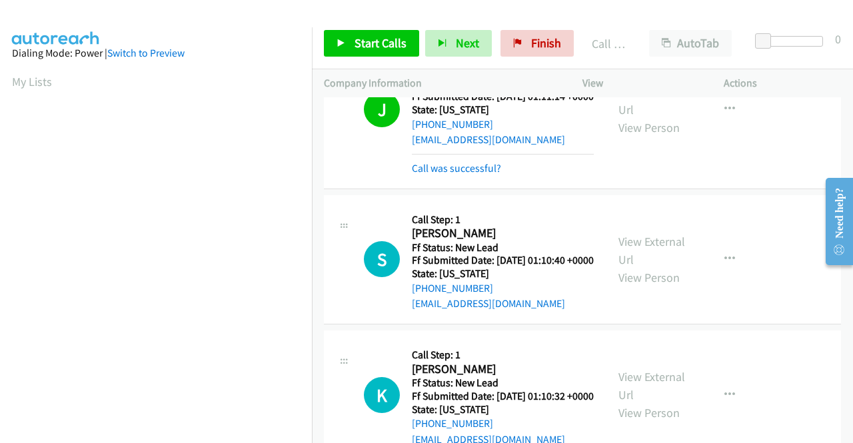
scroll to position [2547, 0]
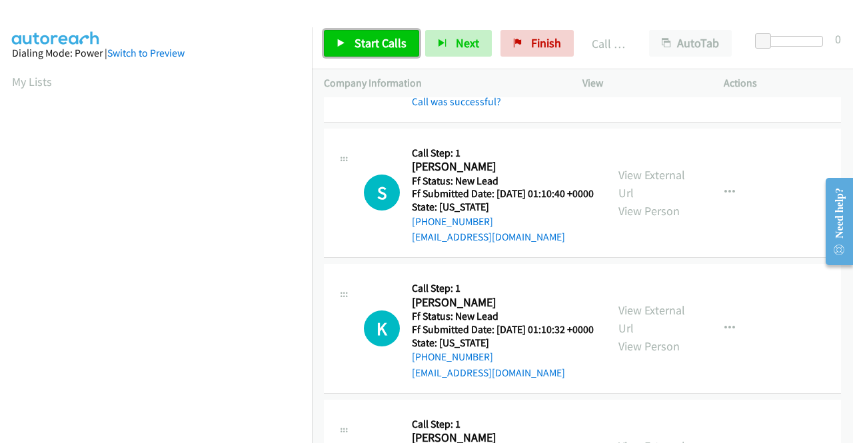
click at [371, 37] on span "Start Calls" at bounding box center [381, 42] width 52 height 15
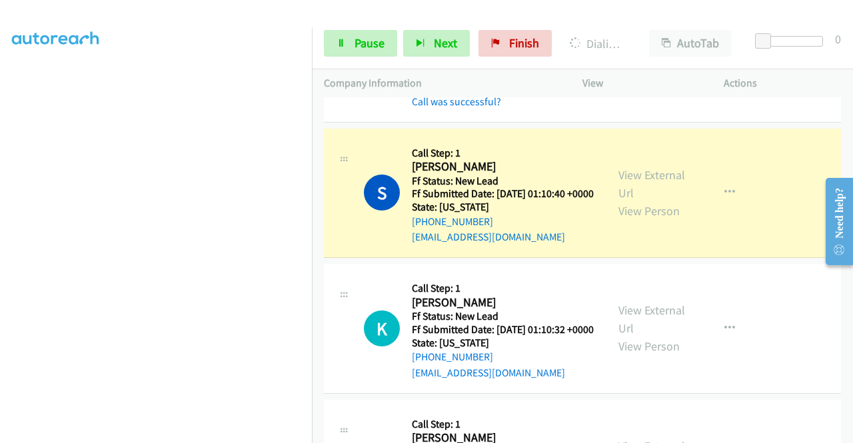
scroll to position [304, 0]
click at [372, 41] on span "Pause" at bounding box center [370, 42] width 30 height 15
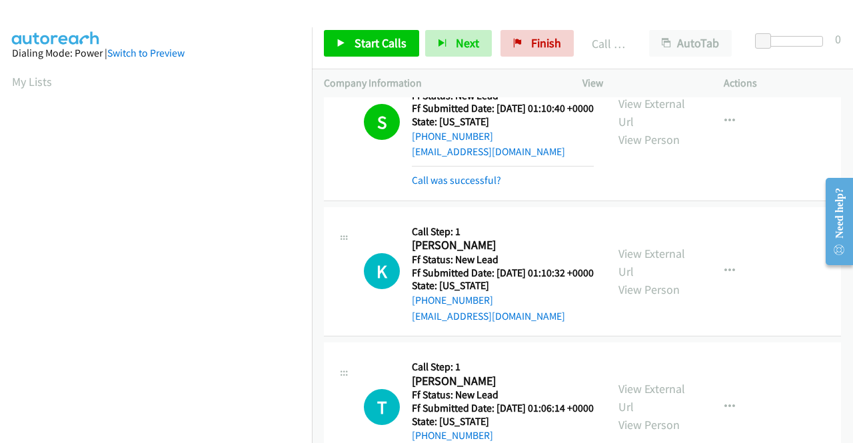
scroll to position [2680, 0]
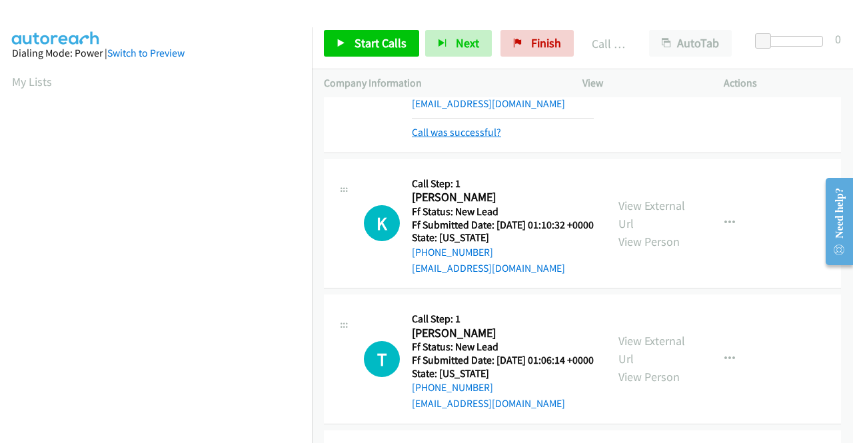
click at [481, 139] on link "Call was successful?" at bounding box center [456, 132] width 89 height 13
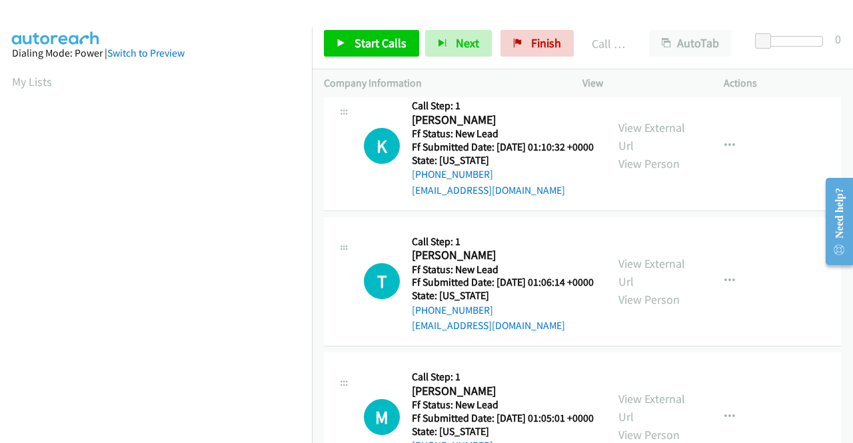
scroll to position [2747, 0]
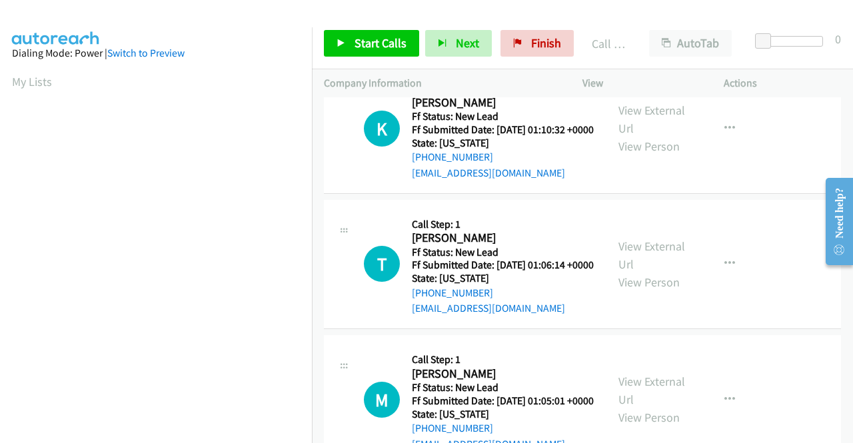
click at [335, 45] on link "Start Calls" at bounding box center [371, 43] width 95 height 27
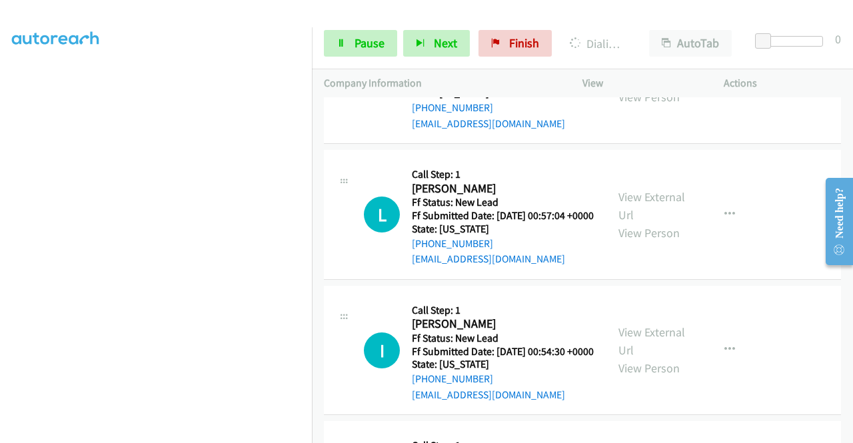
scroll to position [3280, 0]
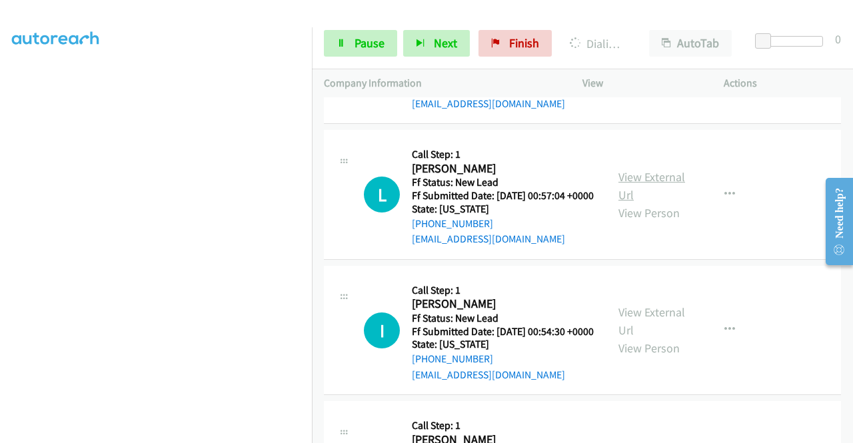
click at [634, 203] on link "View External Url" at bounding box center [652, 185] width 67 height 33
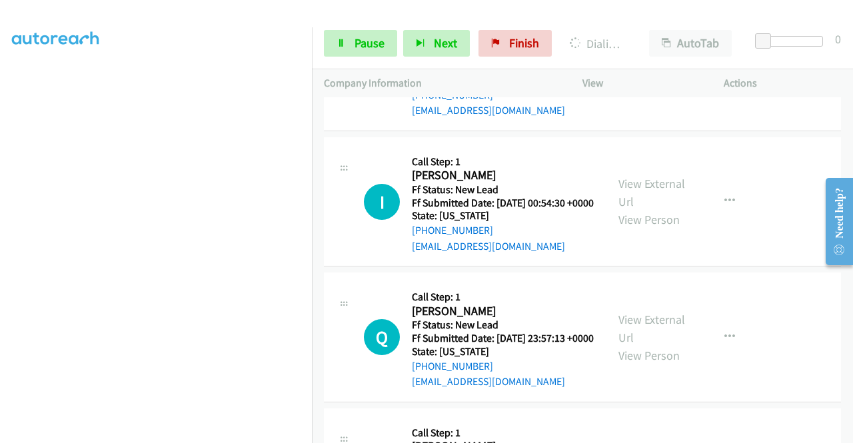
scroll to position [3413, 0]
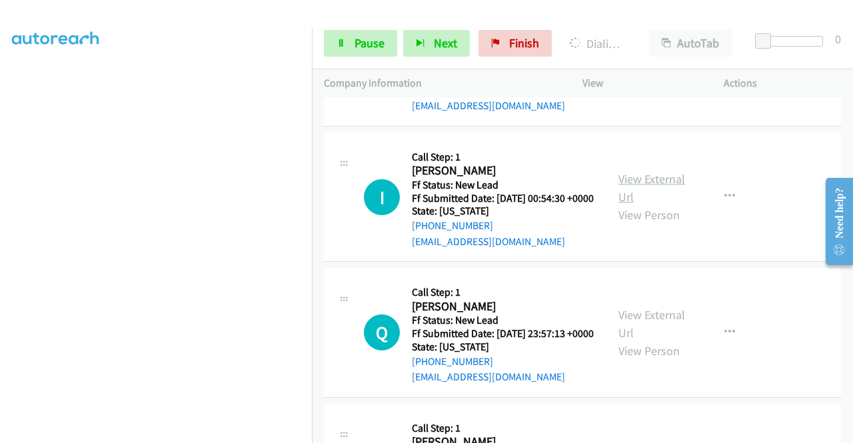
click at [651, 205] on link "View External Url" at bounding box center [652, 187] width 67 height 33
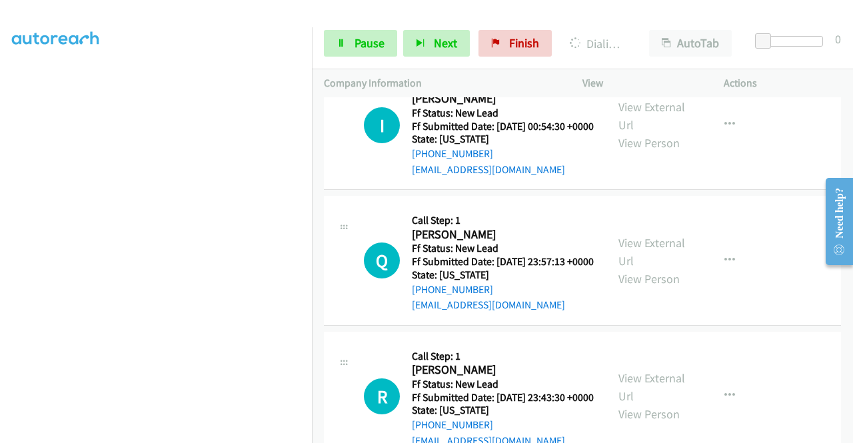
scroll to position [3547, 0]
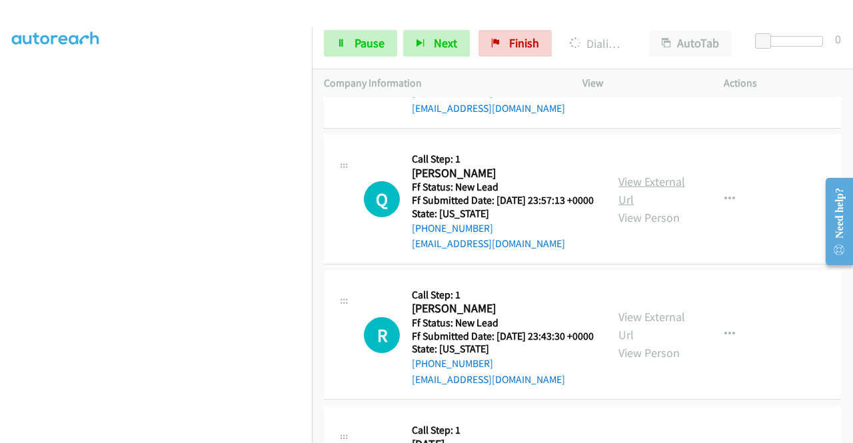
click at [645, 207] on link "View External Url" at bounding box center [652, 190] width 67 height 33
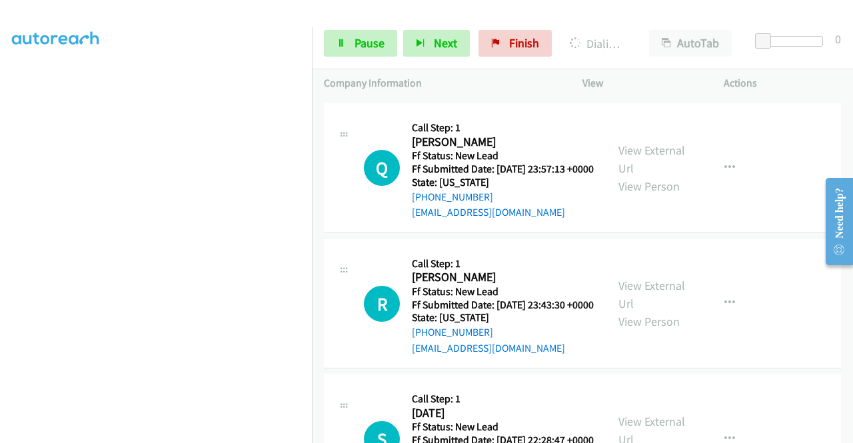
scroll to position [3680, 0]
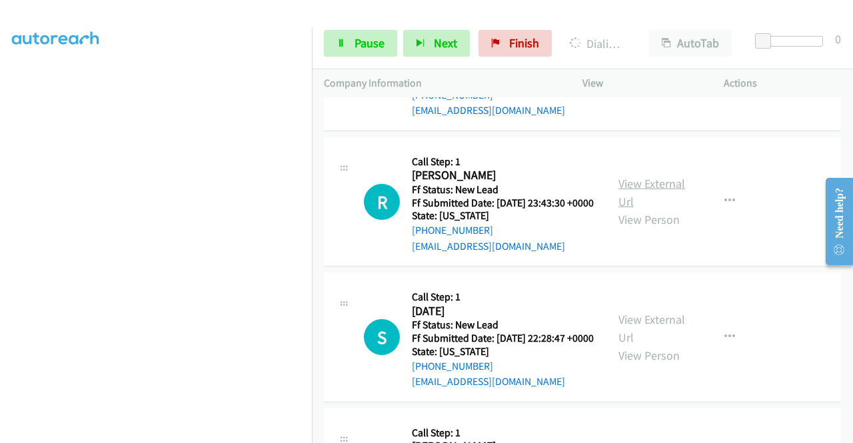
click at [653, 209] on link "View External Url" at bounding box center [652, 192] width 67 height 33
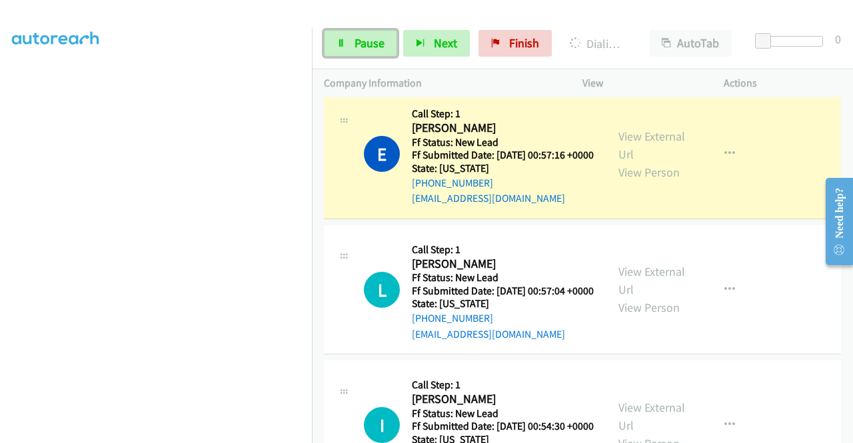
scroll to position [304, 0]
click at [351, 48] on link "Pause" at bounding box center [360, 43] width 73 height 27
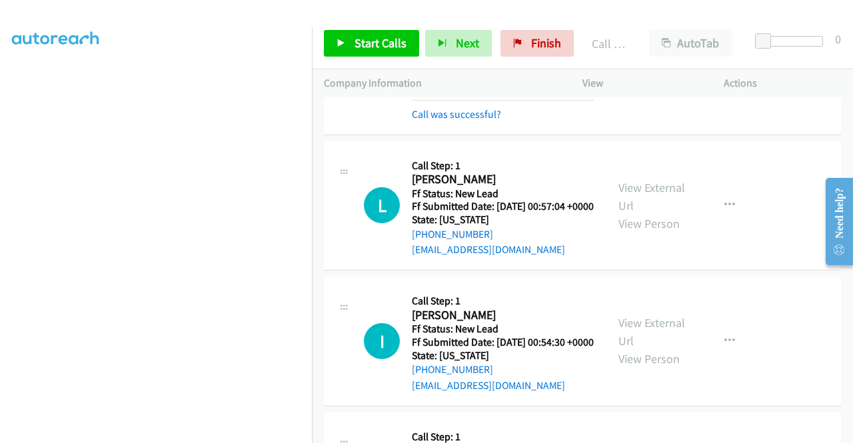
scroll to position [3347, 0]
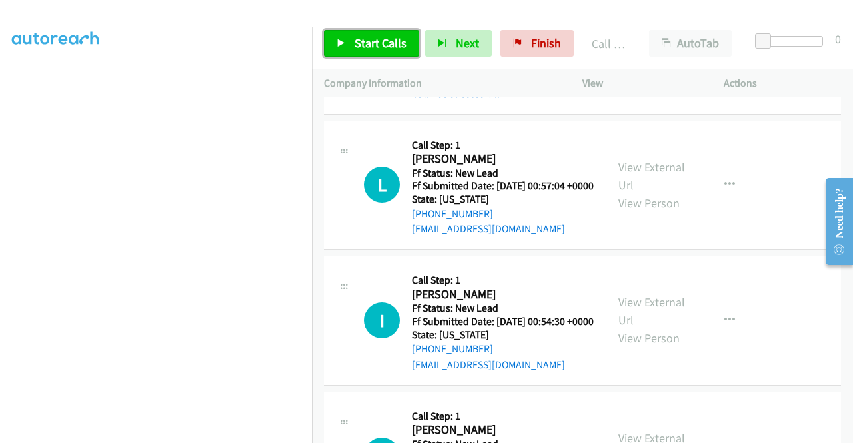
click at [384, 54] on link "Start Calls" at bounding box center [371, 43] width 95 height 27
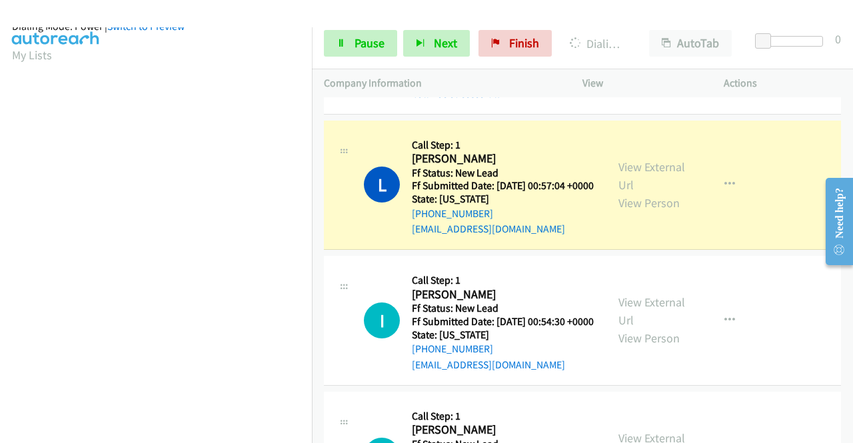
scroll to position [304, 0]
click at [355, 42] on span "Pause" at bounding box center [370, 42] width 30 height 15
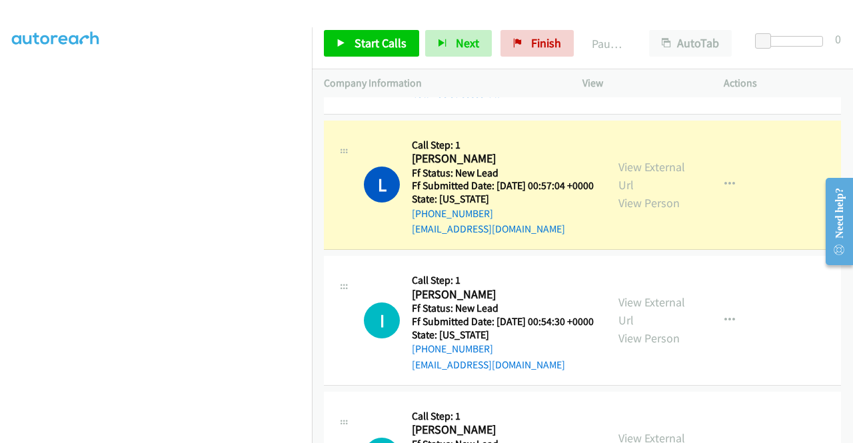
scroll to position [0, 0]
